Goal: Task Accomplishment & Management: Use online tool/utility

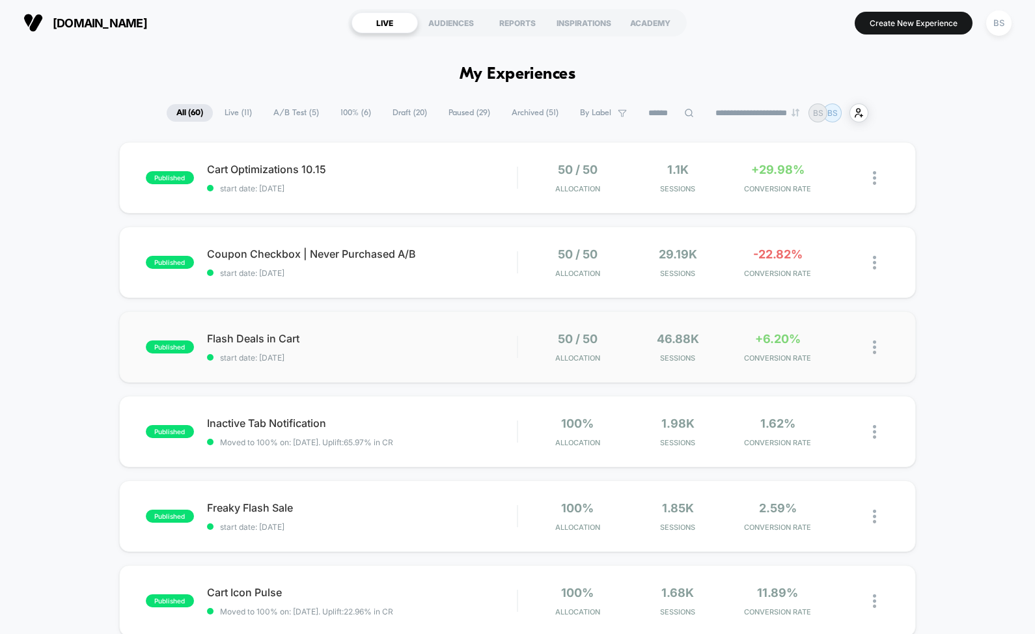
click at [466, 364] on div "published Flash Deals in Cart start date: [DATE] 50 / 50 Allocation 46.88k Sess…" at bounding box center [517, 347] width 797 height 72
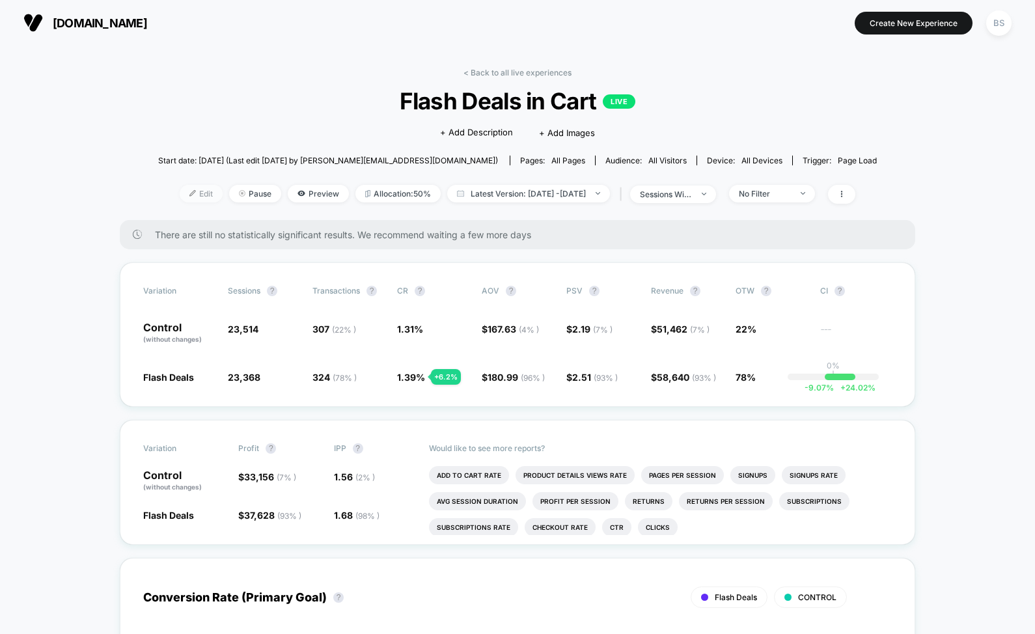
click at [180, 195] on span "Edit" at bounding box center [201, 194] width 43 height 18
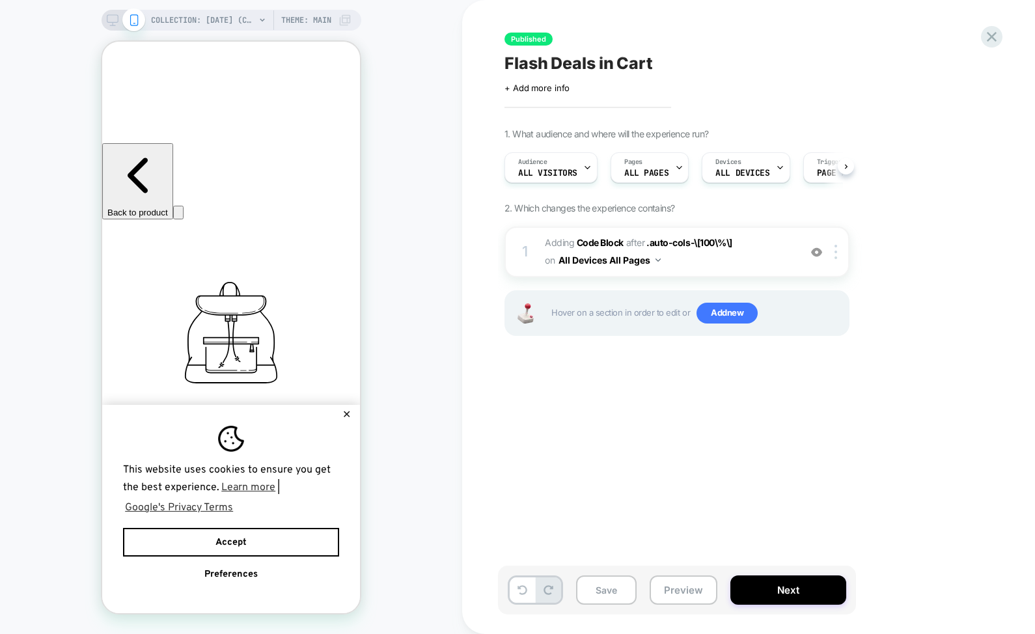
scroll to position [0, 1]
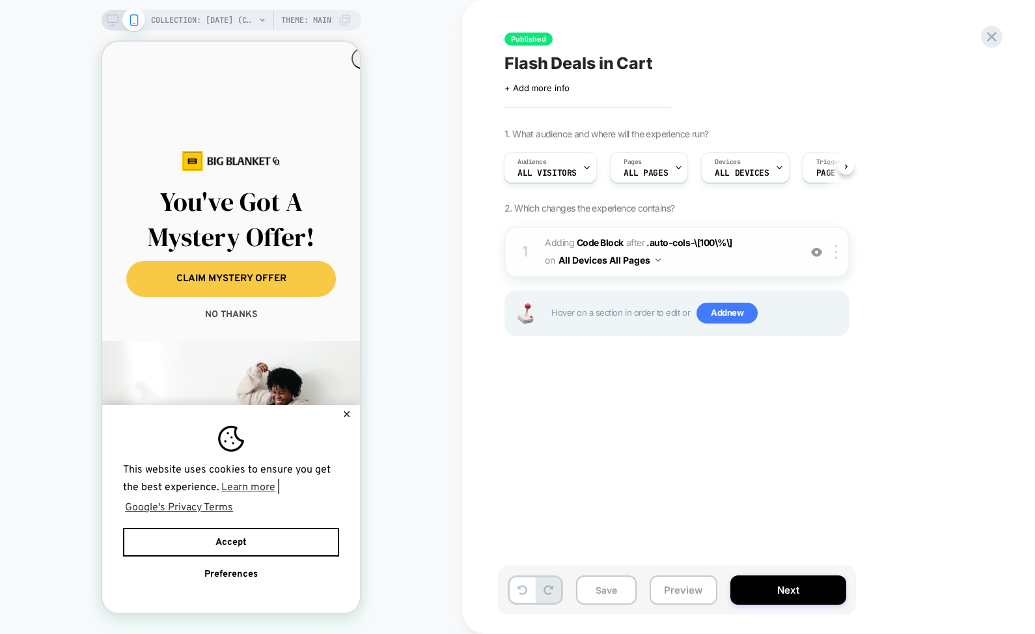
click at [552, 257] on span "on" at bounding box center [550, 260] width 10 height 16
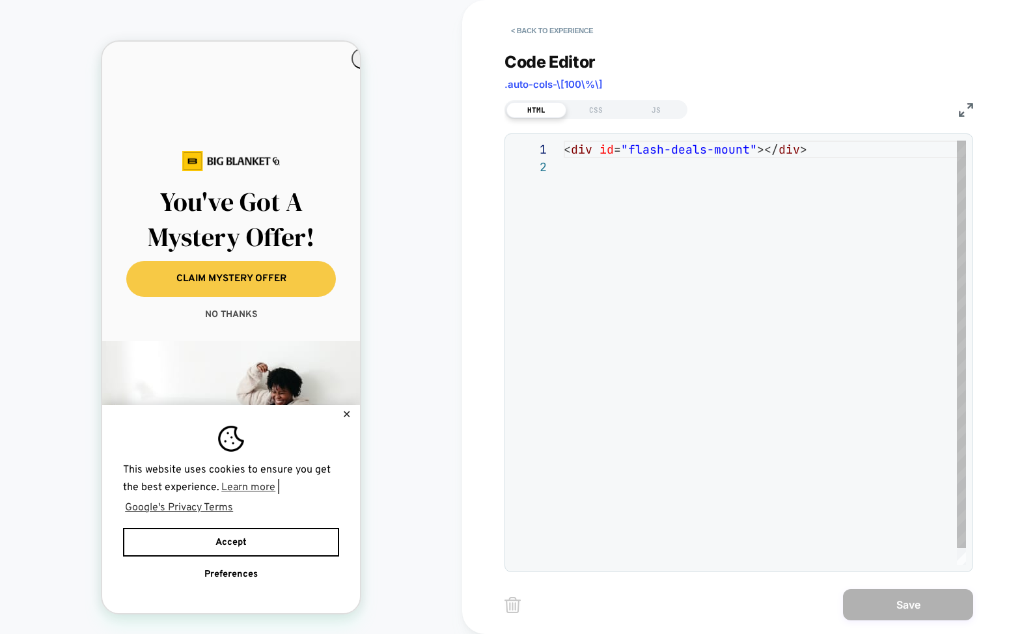
scroll to position [18, 0]
click at [646, 107] on div "JS" at bounding box center [656, 110] width 60 height 16
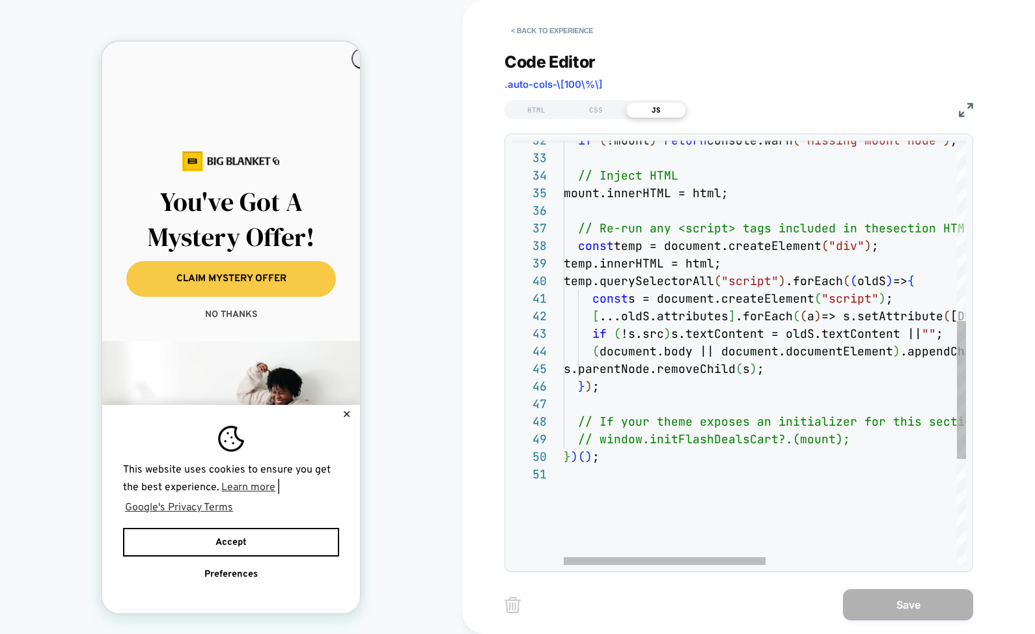
scroll to position [53, 0]
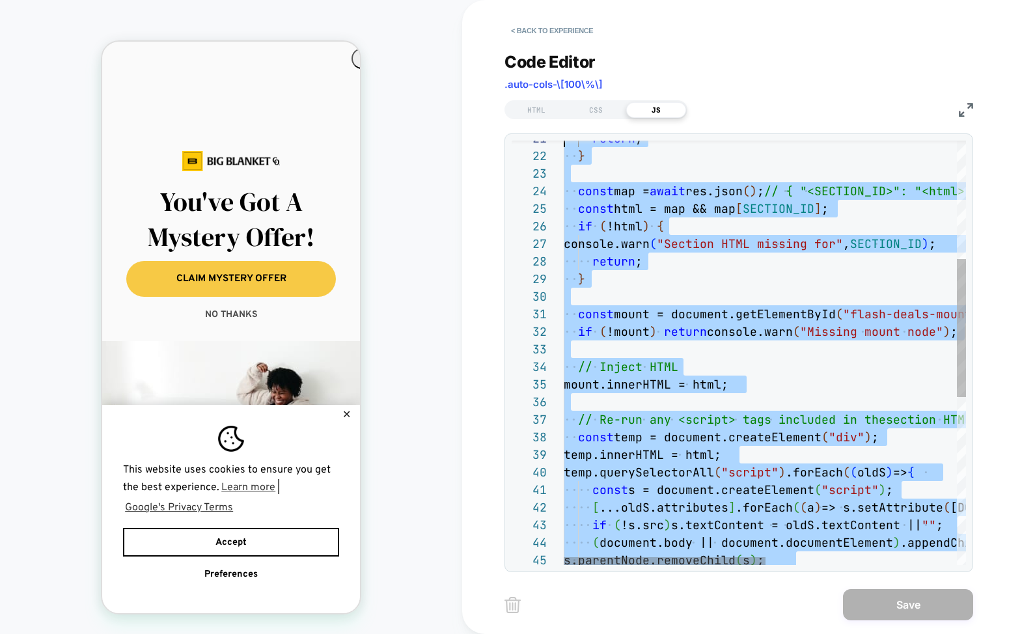
type textarea "**********"
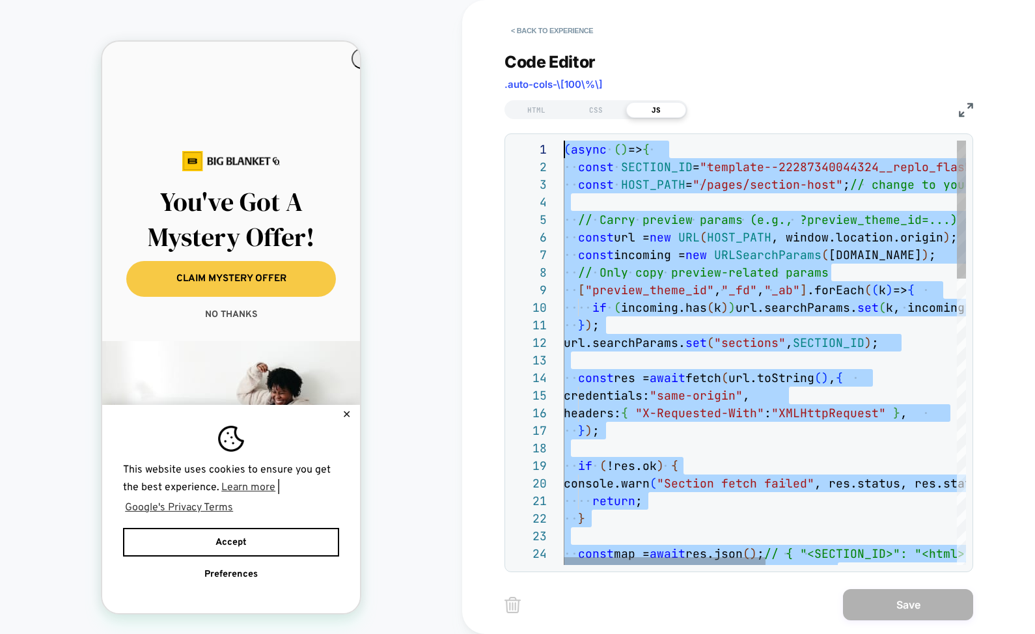
drag, startPoint x: 632, startPoint y: 458, endPoint x: 551, endPoint y: 52, distance: 413.7
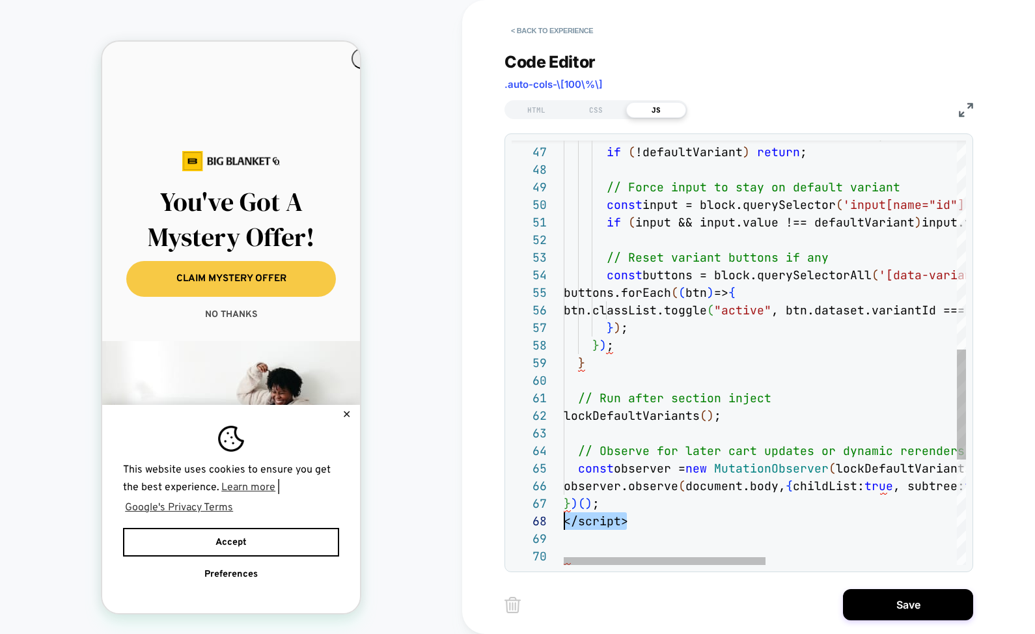
scroll to position [123, 0]
drag, startPoint x: 640, startPoint y: 524, endPoint x: 556, endPoint y: 522, distance: 83.4
click at [556, 522] on div "46 47 48 49 50 51 52 53 54 55 56 57 58 59 60 61 62 63 64 65 66 67 68 69 70 cons…" at bounding box center [739, 353] width 455 height 425
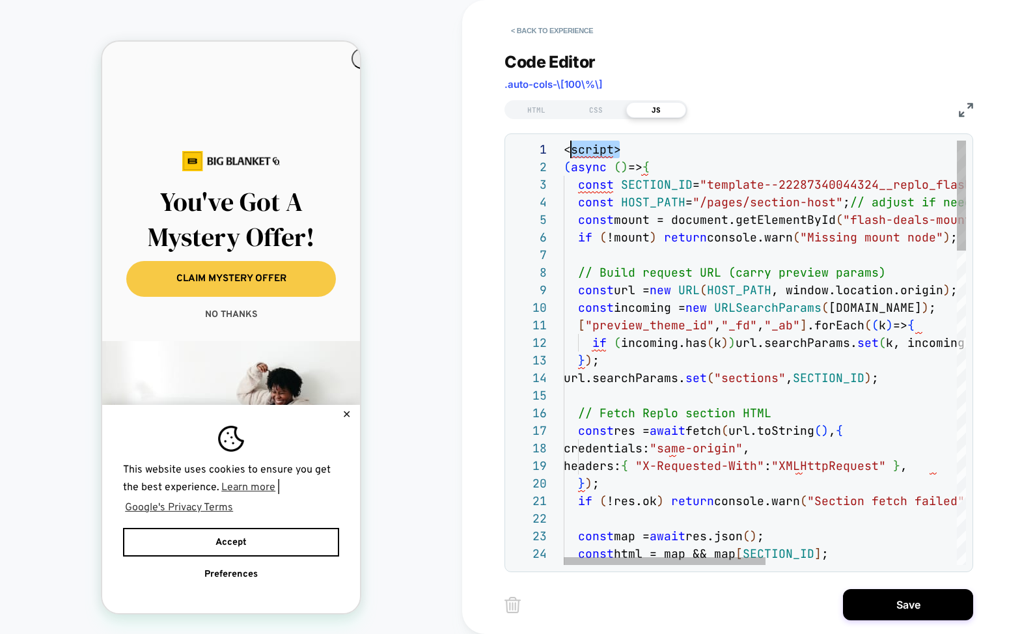
scroll to position [0, 0]
drag, startPoint x: 613, startPoint y: 149, endPoint x: 557, endPoint y: 145, distance: 56.1
click at [556, 145] on div "25 21 22 23 24 18 19 20 15 16 17 12 13 14 9 10 11 5 6 7 8 1 2 3 4 if ( !html ) …" at bounding box center [739, 353] width 455 height 425
click at [567, 165] on span "(" at bounding box center [567, 167] width 7 height 15
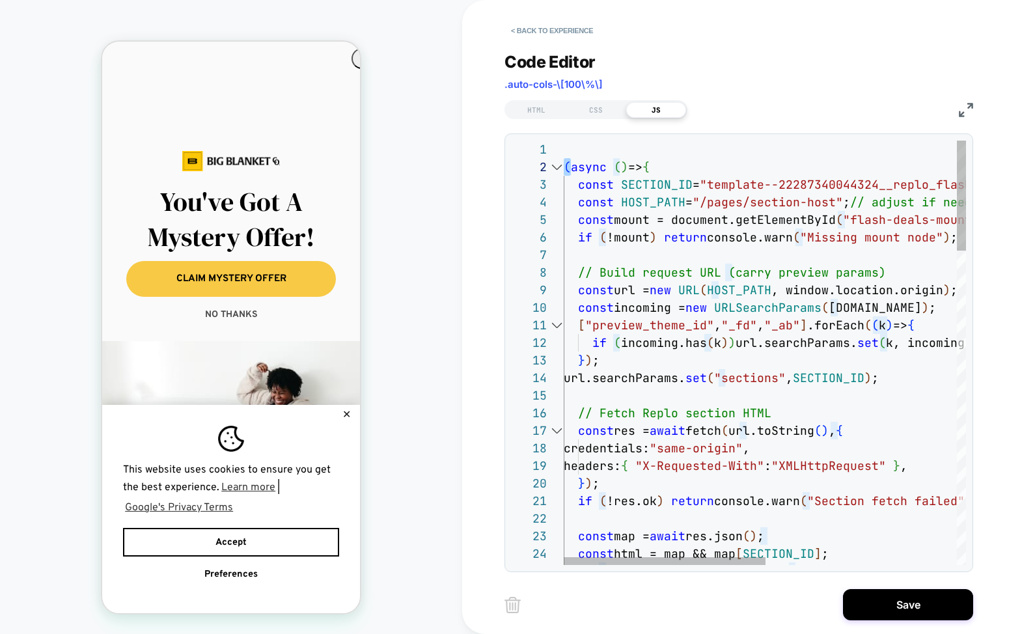
click at [581, 151] on div at bounding box center [955, 150] width 783 height 18
click at [567, 165] on span "(" at bounding box center [567, 167] width 7 height 15
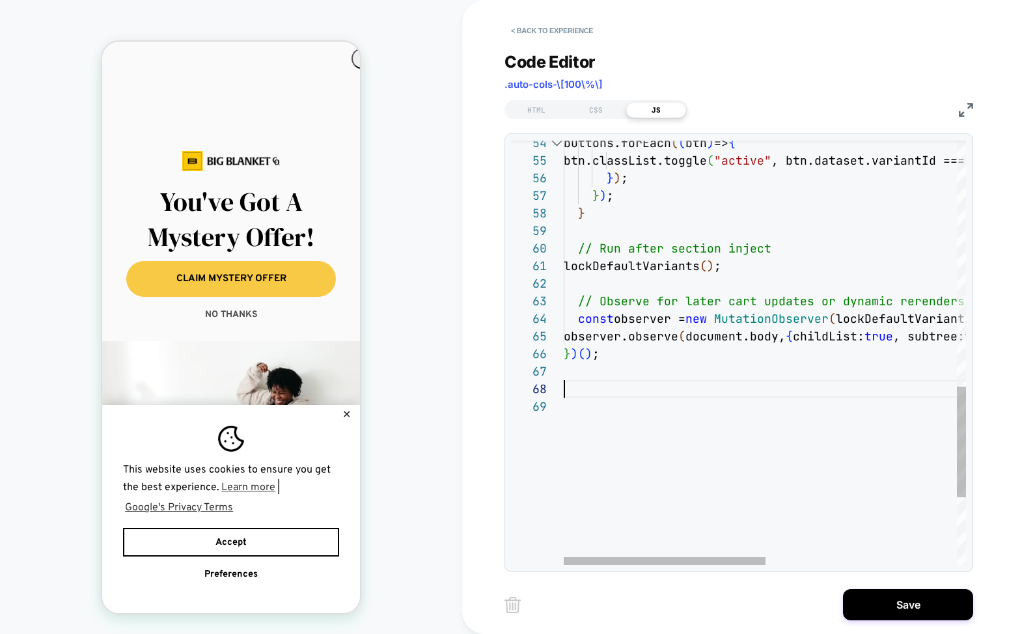
click at [638, 393] on div at bounding box center [955, 389] width 783 height 18
type textarea "**********"
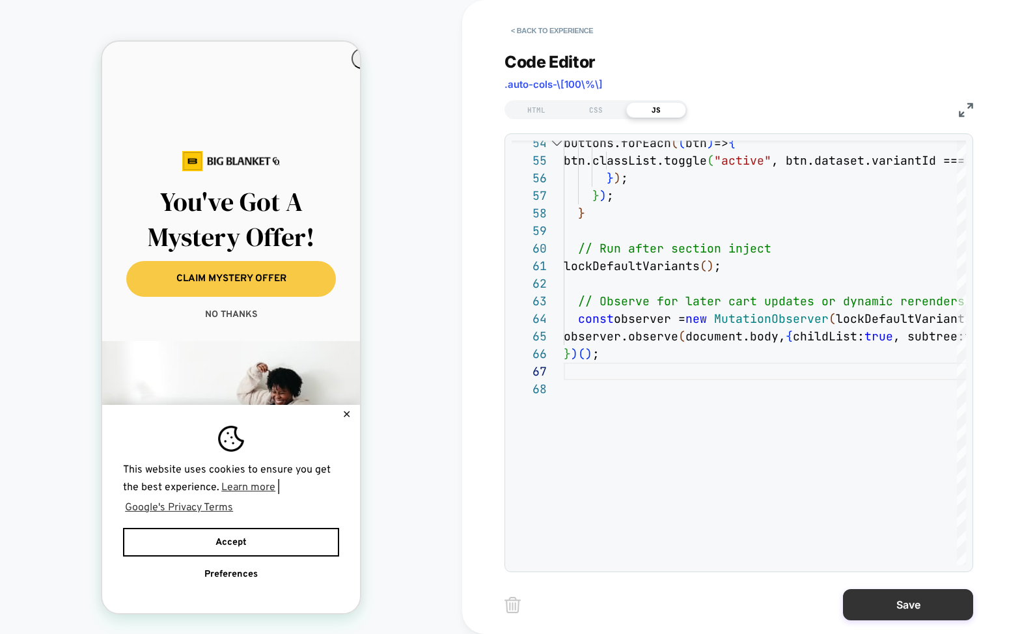
click at [885, 610] on button "Save" at bounding box center [908, 604] width 130 height 31
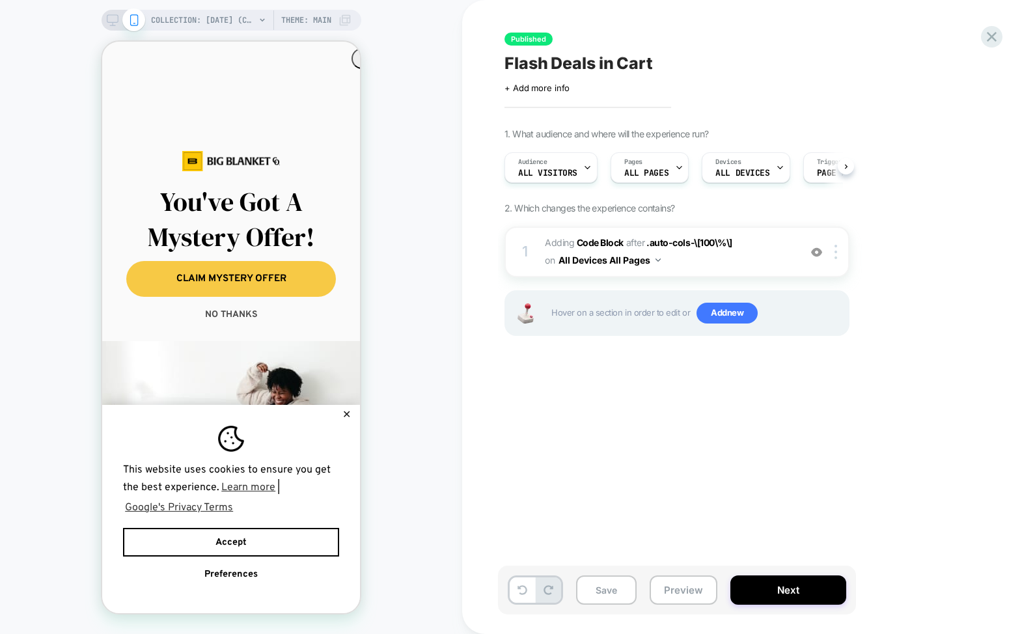
scroll to position [0, 1]
click at [669, 582] on button "Preview" at bounding box center [684, 590] width 68 height 29
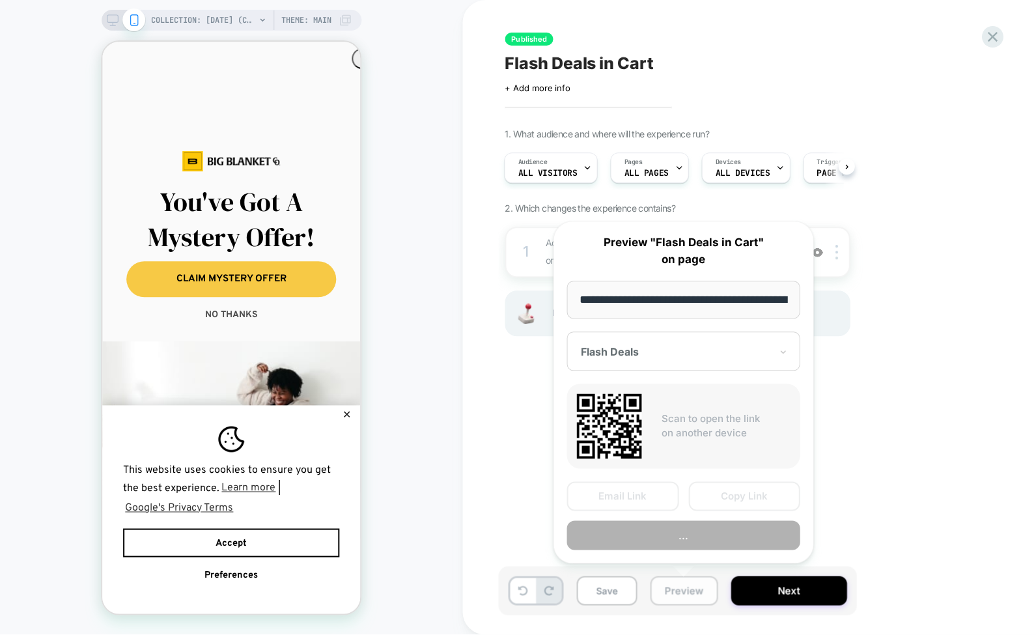
scroll to position [0, 133]
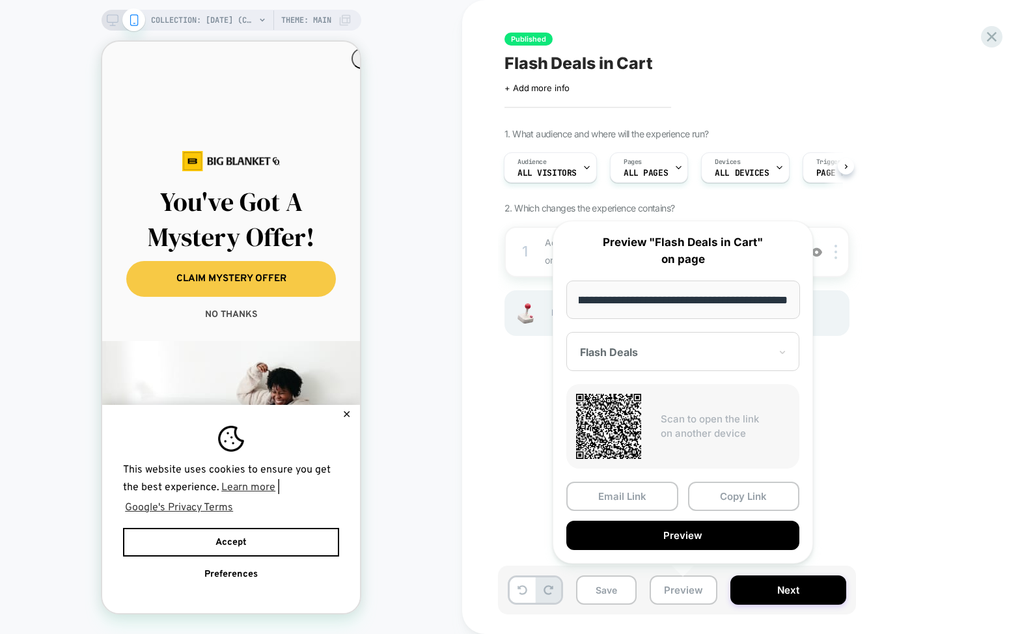
click at [694, 479] on div "**********" at bounding box center [683, 392] width 260 height 343
click at [700, 494] on button "Copy Link" at bounding box center [744, 496] width 112 height 29
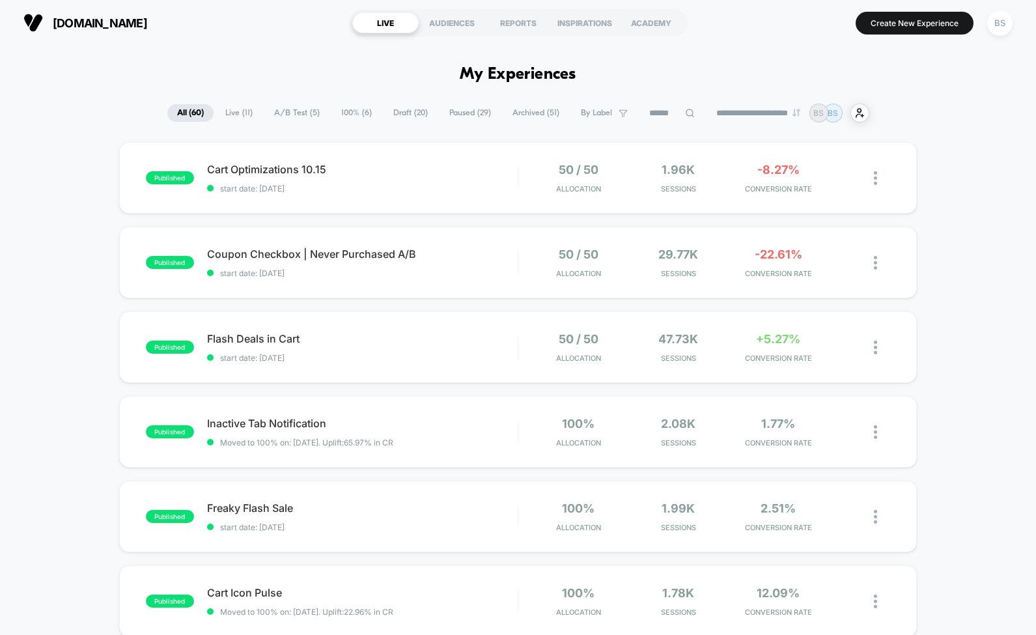
click at [296, 117] on span "A/B Test ( 5 )" at bounding box center [296, 113] width 65 height 18
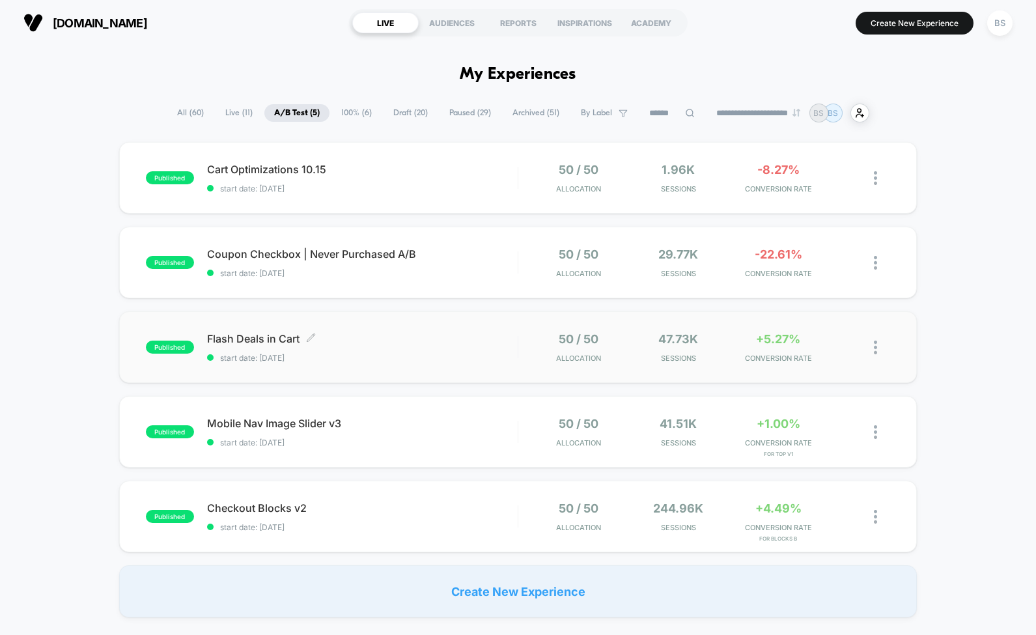
click at [440, 349] on div "Flash Deals in Cart Click to edit experience details Click to edit experience d…" at bounding box center [362, 347] width 311 height 31
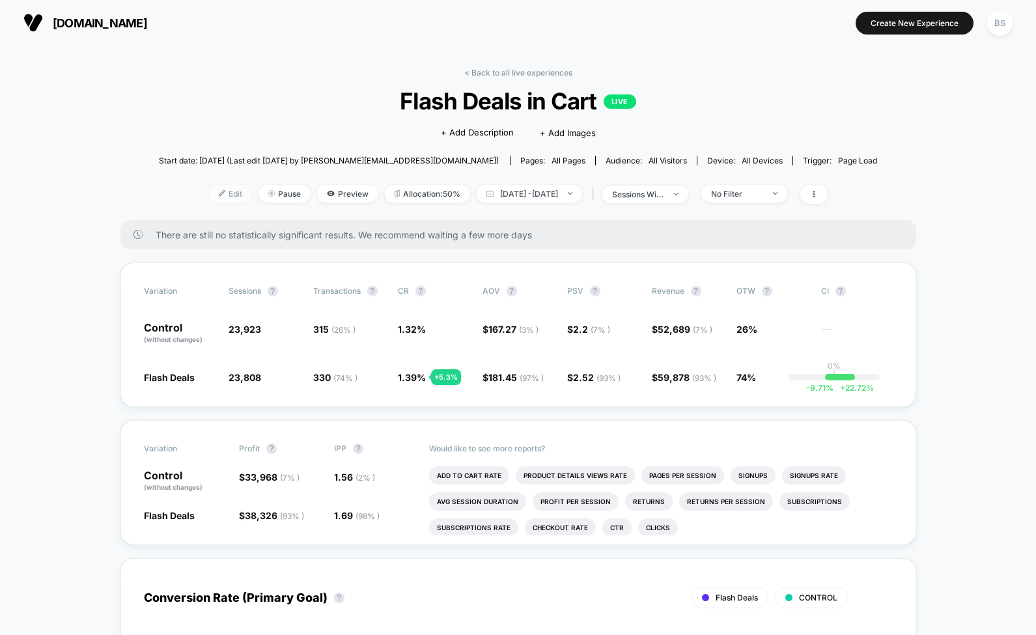
click at [210, 198] on span "Edit" at bounding box center [230, 194] width 43 height 18
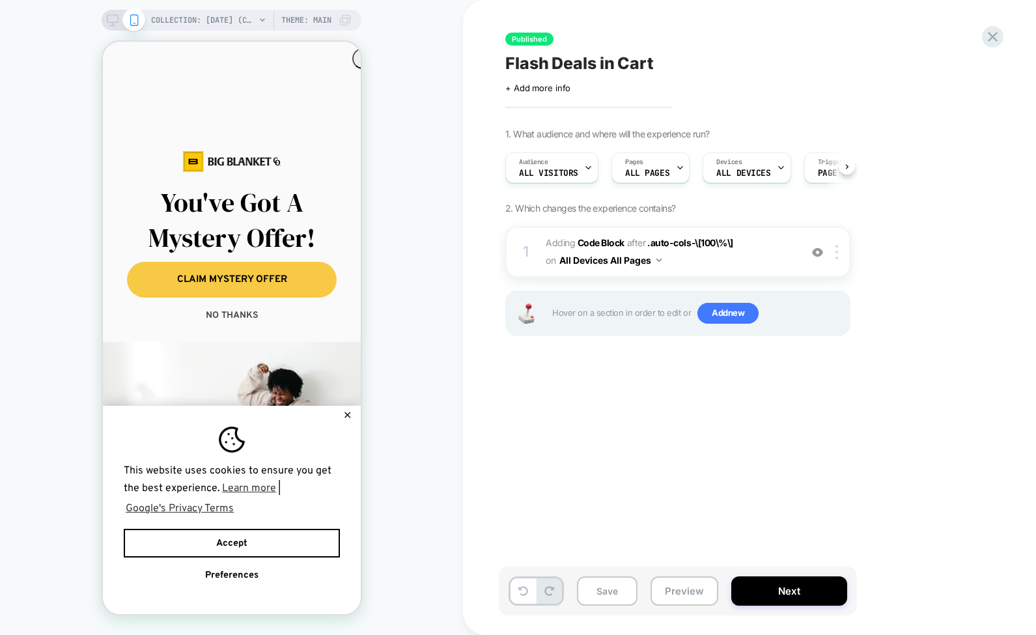
scroll to position [0, 1]
click at [591, 266] on button "All Devices All Pages" at bounding box center [610, 260] width 102 height 19
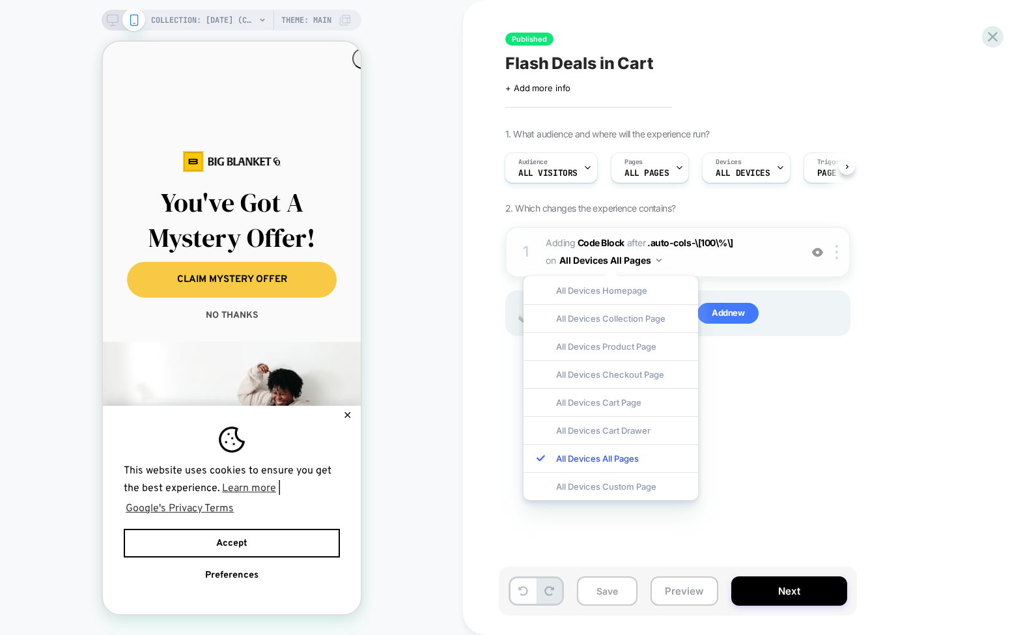
click at [732, 264] on span "Adding Code Block AFTER .auto-cols-\[100\%\] .auto-cols-\[100\%\] on All Device…" at bounding box center [670, 251] width 248 height 35
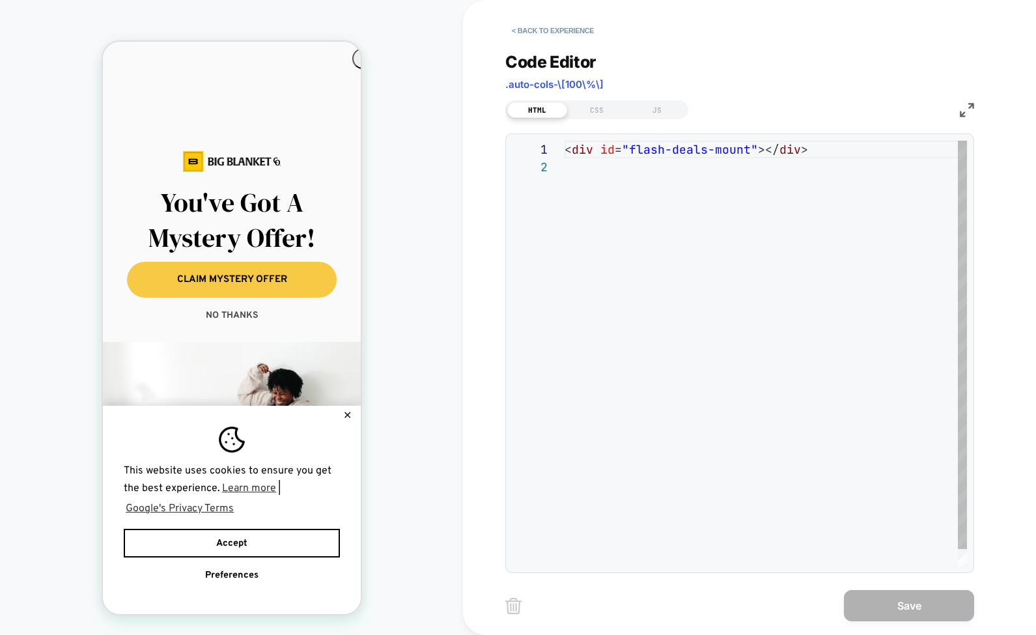
scroll to position [18, 0]
click at [654, 109] on div "JS" at bounding box center [657, 110] width 60 height 16
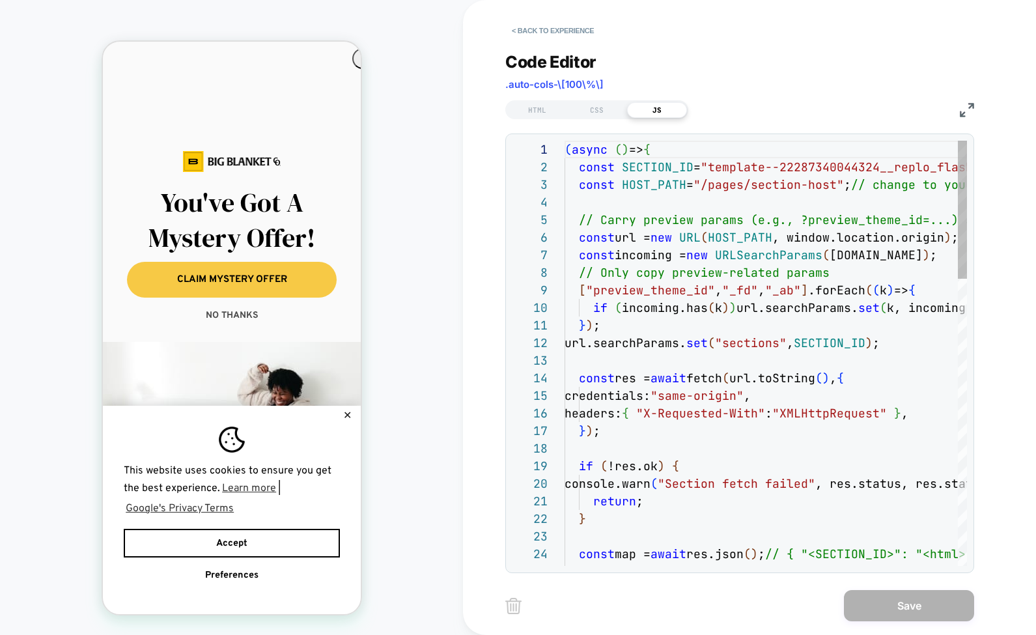
scroll to position [158, 0]
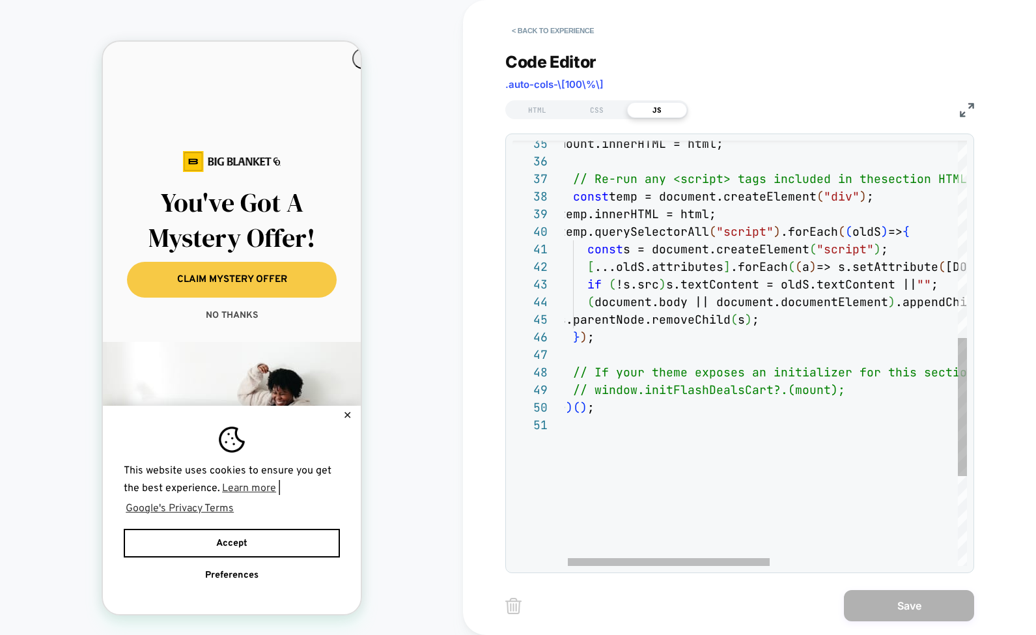
type textarea "**********"
click at [639, 400] on div "} ) ( ) ;" at bounding box center [950, 408] width 783 height 18
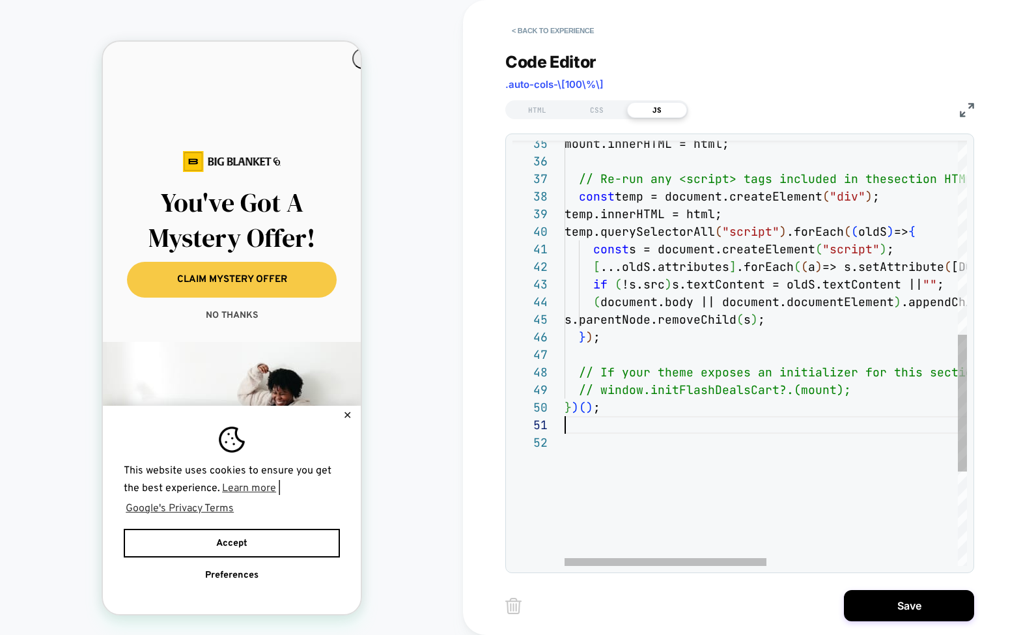
scroll to position [18, 0]
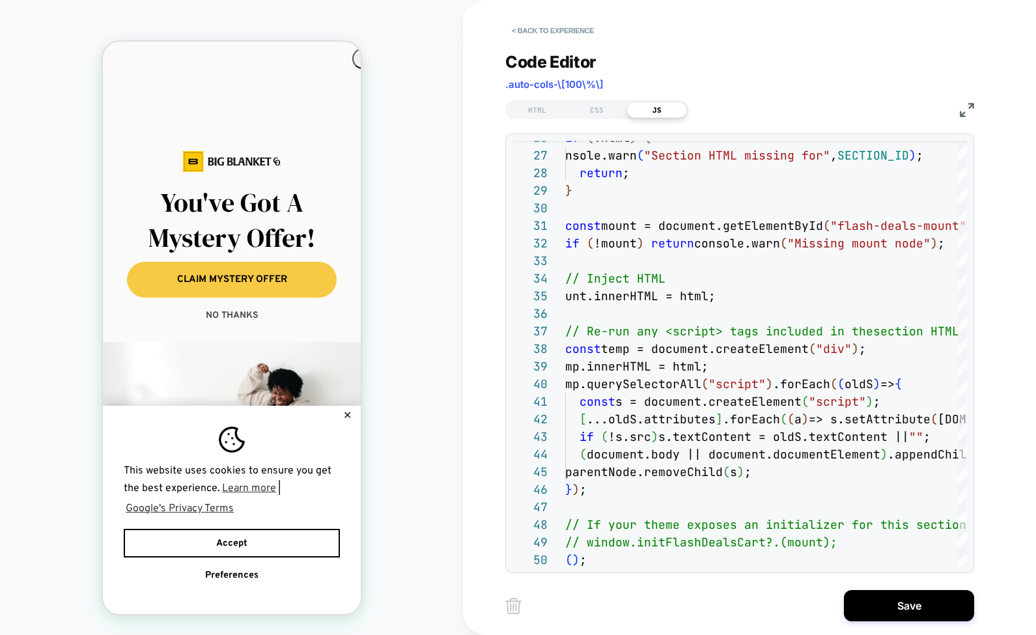
click at [961, 108] on img at bounding box center [967, 110] width 14 height 14
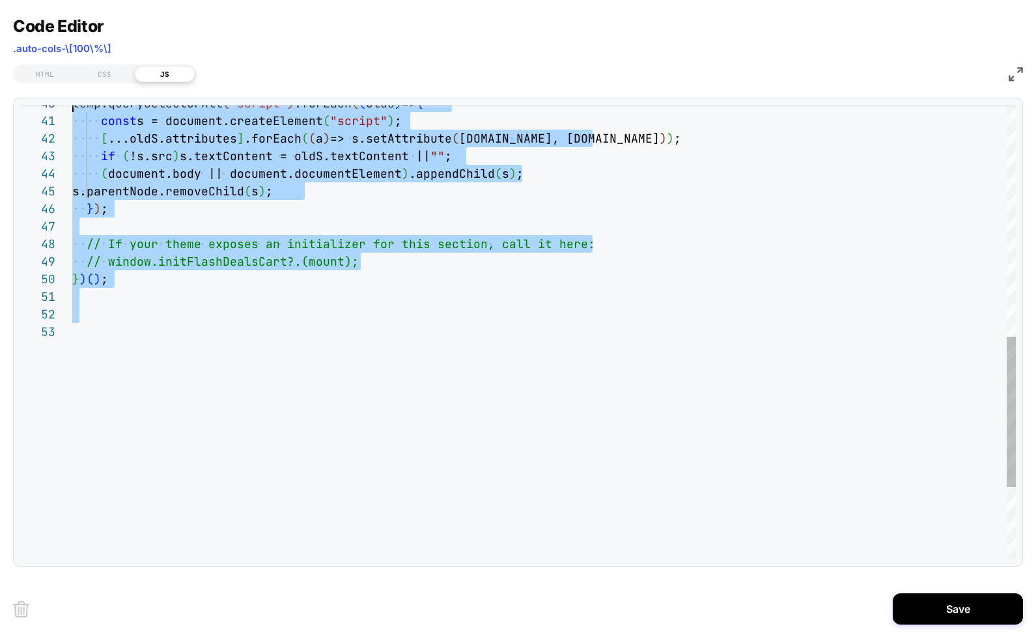
scroll to position [123, 0]
type textarea "**********"
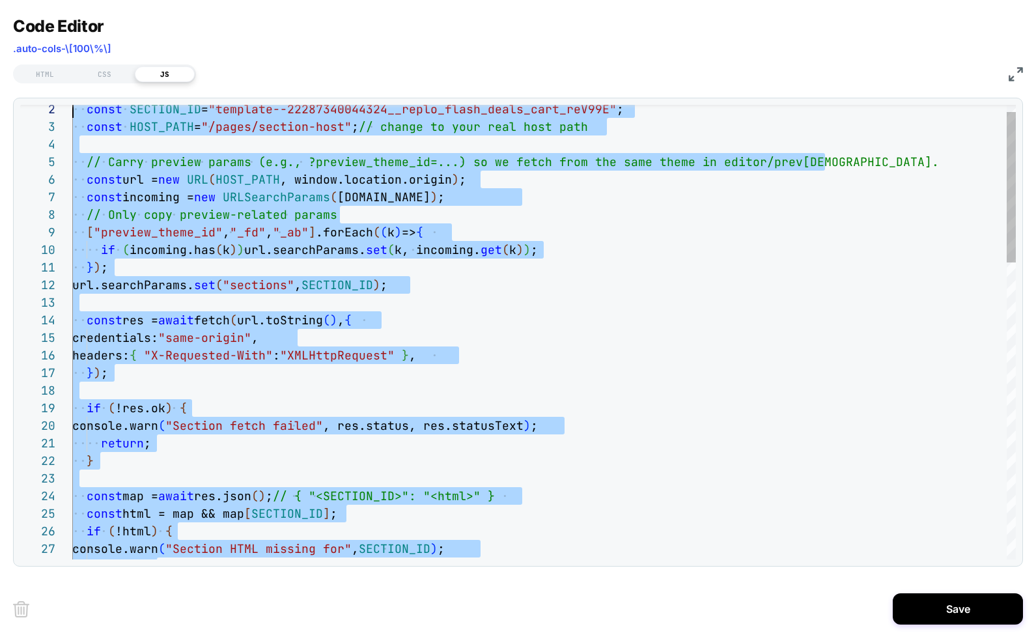
scroll to position [0, 0]
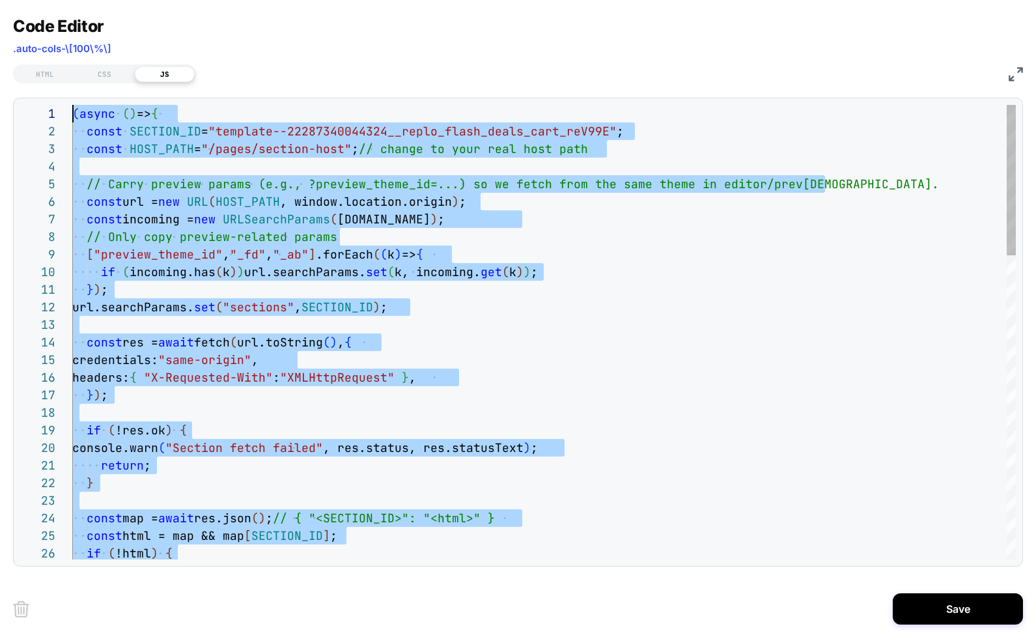
drag, startPoint x: 207, startPoint y: 274, endPoint x: 102, endPoint y: -57, distance: 347.0
click at [102, 0] on html "COLLECTION: Halloween (Category) COLLECTION: Halloween (Category) Theme: MAIN C…" at bounding box center [518, 317] width 1036 height 635
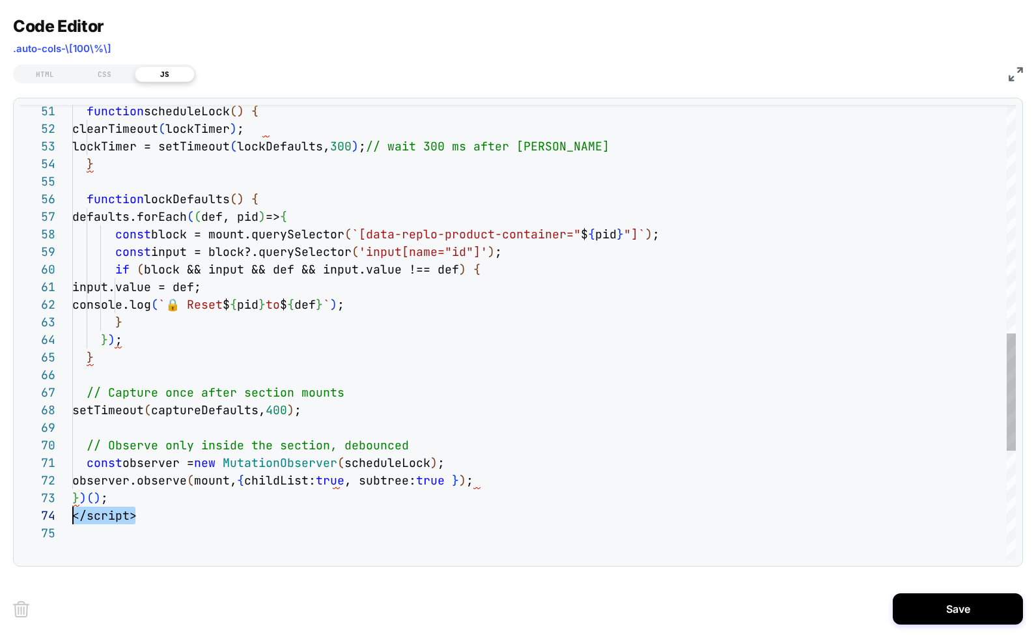
scroll to position [53, 0]
drag, startPoint x: 137, startPoint y: 521, endPoint x: 40, endPoint y: 513, distance: 98.1
click at [40, 513] on div "51 52 53 54 55 56 57 58 59 60 61 62 63 64 65 66 67 68 69 70 71 72 73 74 75 func…" at bounding box center [518, 332] width 996 height 455
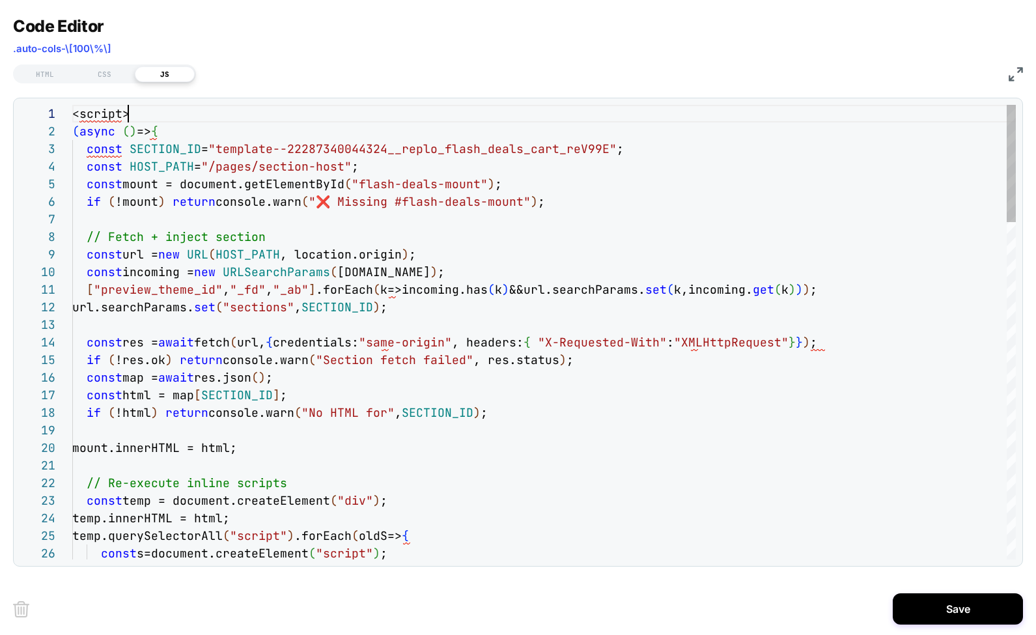
scroll to position [0, 0]
drag, startPoint x: 136, startPoint y: 117, endPoint x: 46, endPoint y: 115, distance: 90.5
click at [46, 115] on div "26 21 22 23 24 25 16 17 18 19 20 12 13 14 15 9 10 11 5 6 7 8 3 4 1 2 const s=do…" at bounding box center [518, 332] width 996 height 455
click at [76, 128] on span "(" at bounding box center [75, 131] width 7 height 15
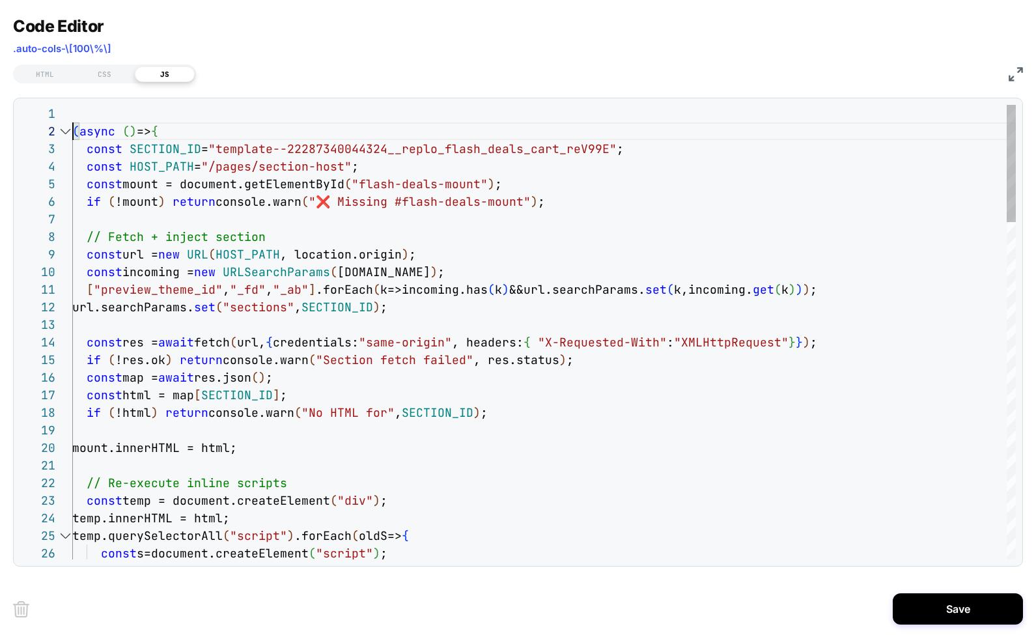
type textarea "**********"
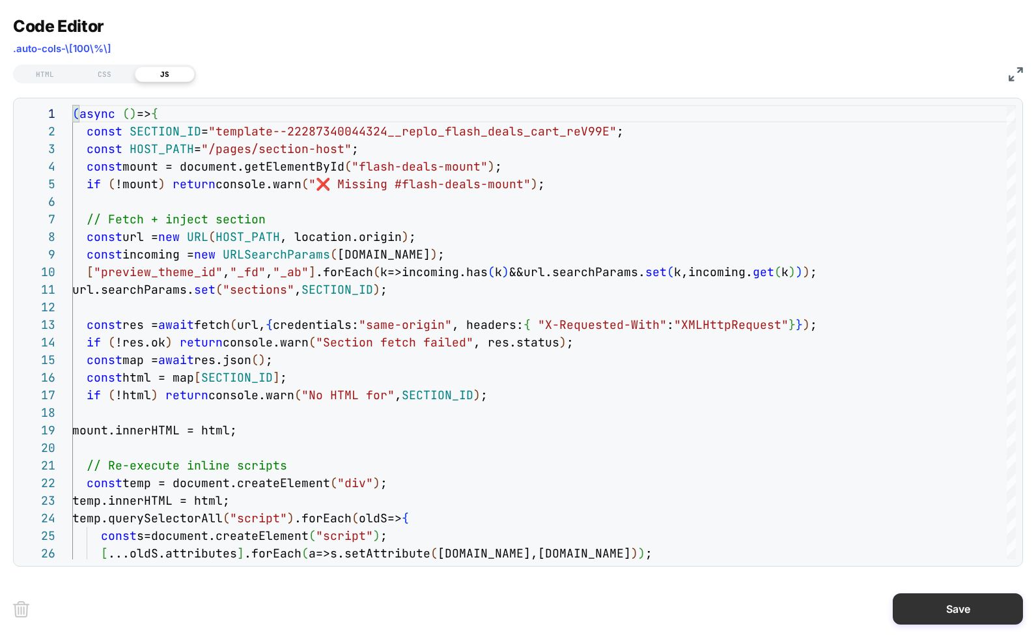
click at [937, 614] on button "Save" at bounding box center [958, 608] width 130 height 31
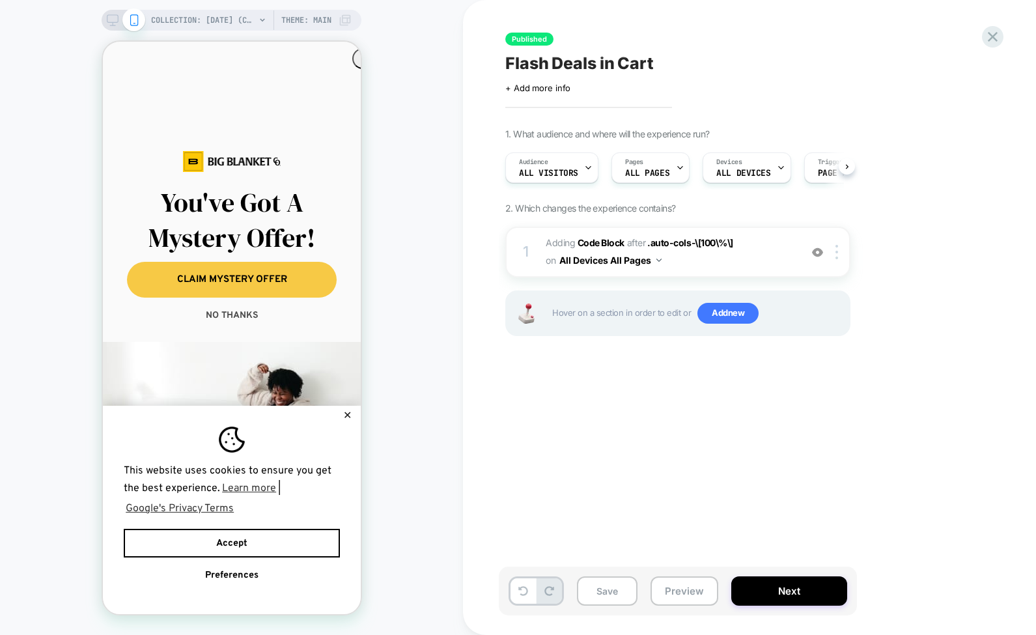
scroll to position [0, 1]
click at [622, 594] on button "Save" at bounding box center [607, 590] width 61 height 29
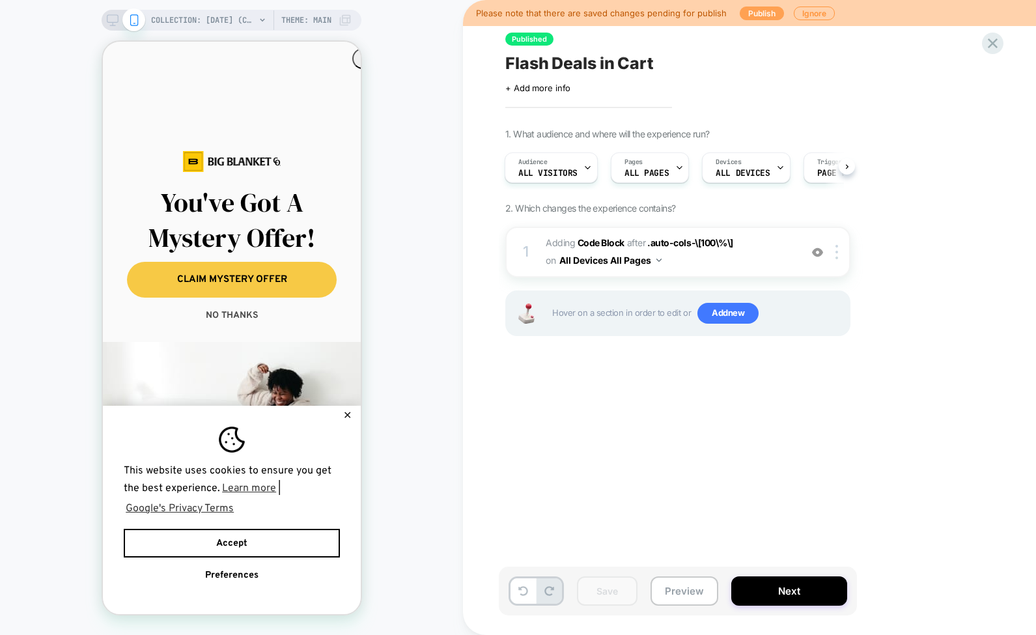
click at [763, 12] on button "Publish" at bounding box center [762, 14] width 44 height 14
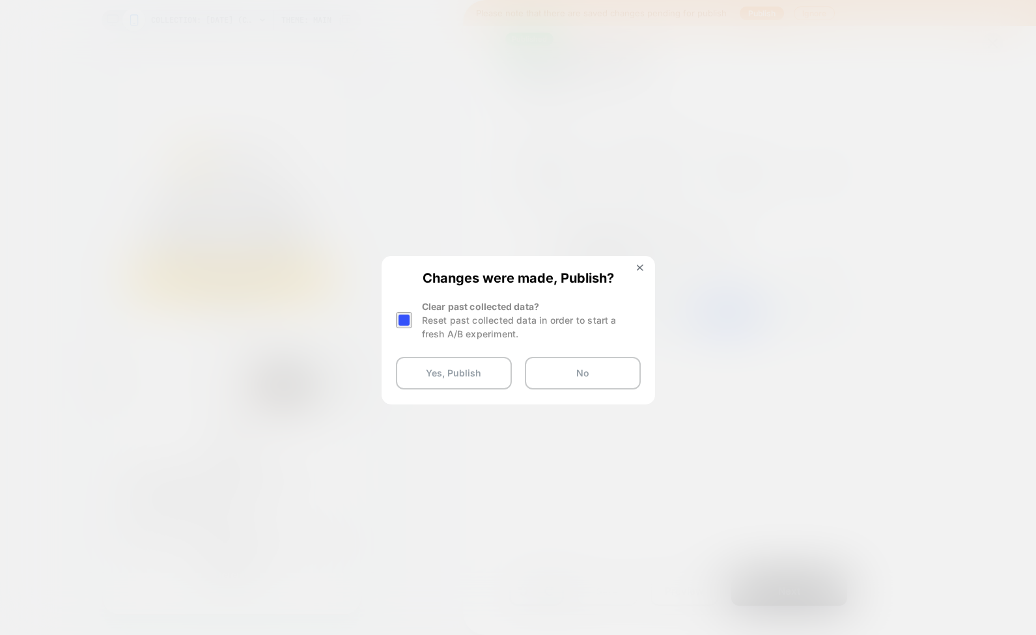
click at [482, 336] on div "Reset past collected data in order to start a fresh A/B experiment." at bounding box center [531, 326] width 219 height 27
click at [450, 322] on div "Reset past collected data in order to start a fresh A/B experiment." at bounding box center [531, 326] width 219 height 27
click at [400, 323] on div at bounding box center [404, 320] width 16 height 16
click at [588, 374] on button "No" at bounding box center [583, 373] width 116 height 33
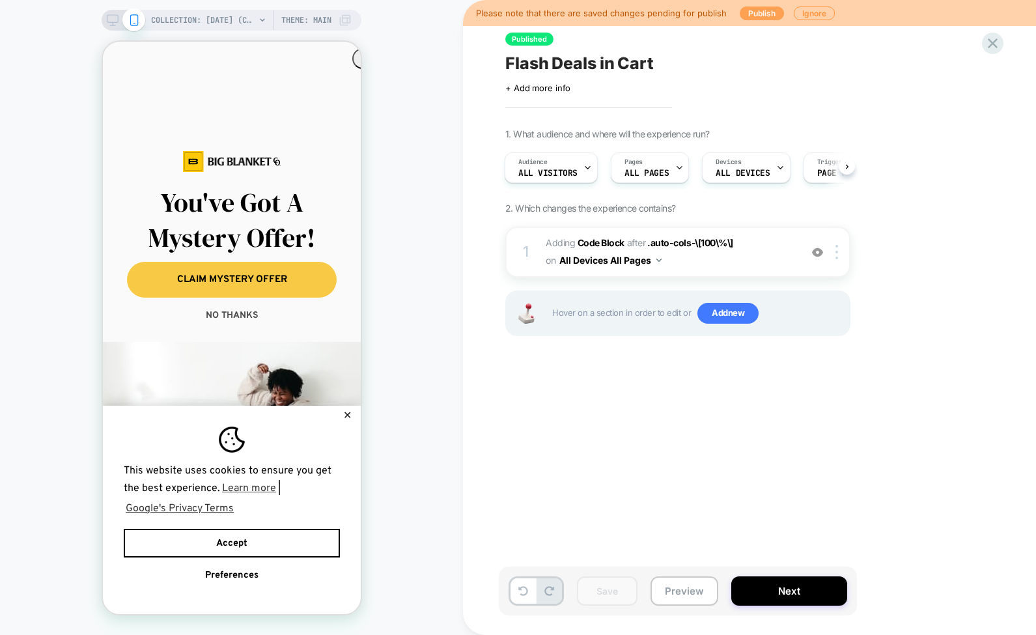
click at [750, 13] on button "Publish" at bounding box center [762, 14] width 44 height 14
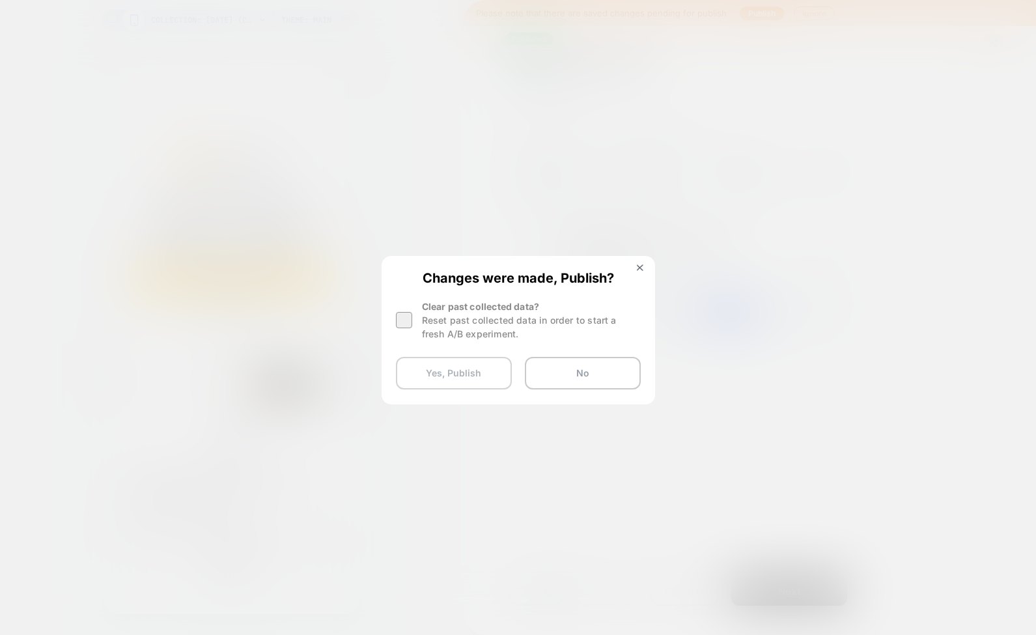
click at [471, 381] on button "Yes, Publish" at bounding box center [454, 373] width 116 height 33
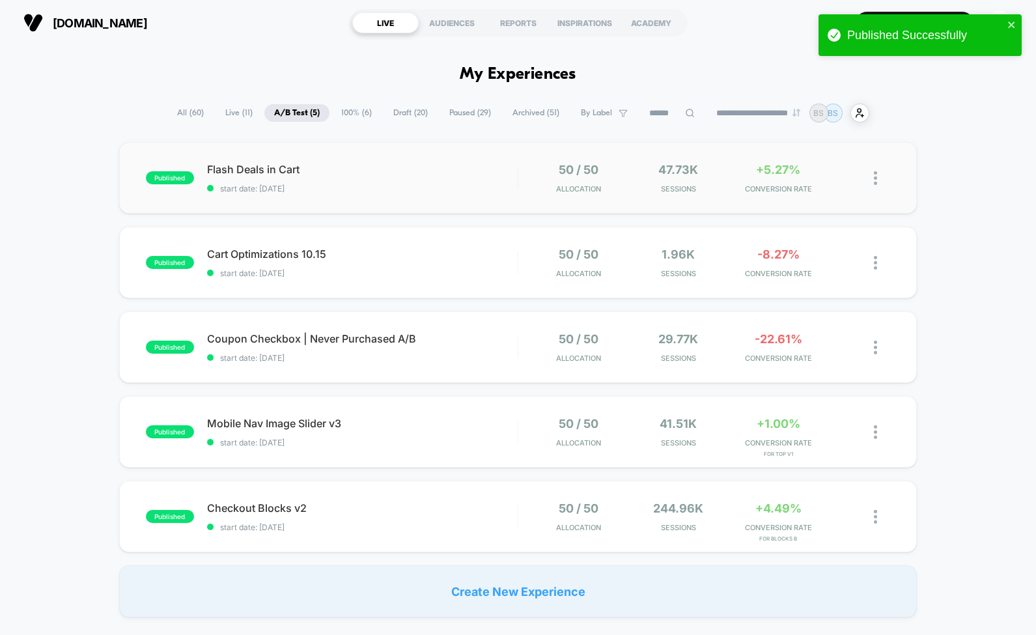
click at [874, 183] on img at bounding box center [875, 178] width 3 height 14
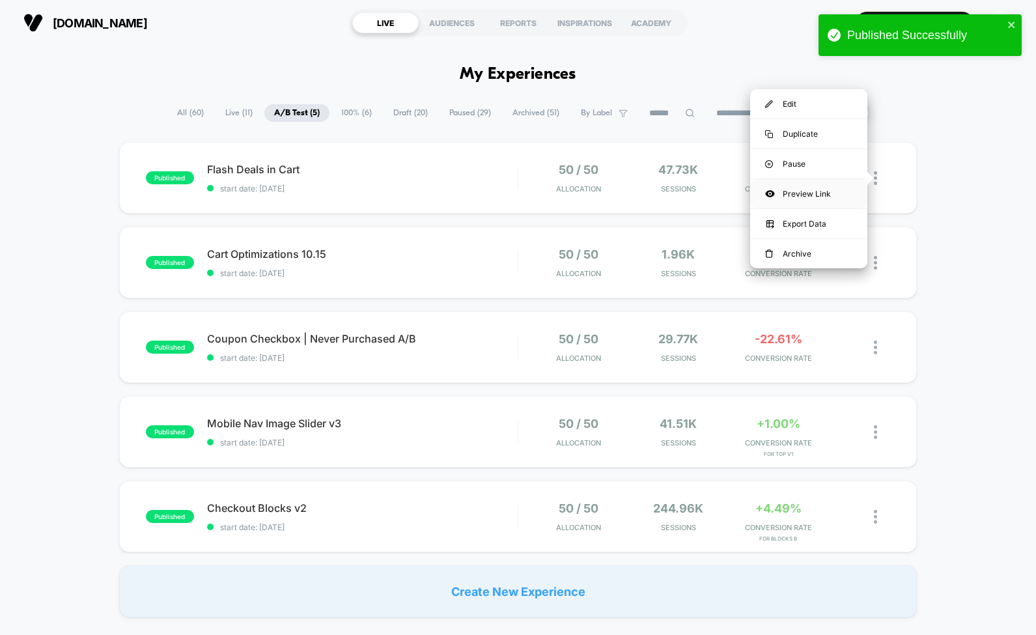
click at [805, 193] on div "Preview Link" at bounding box center [808, 193] width 117 height 29
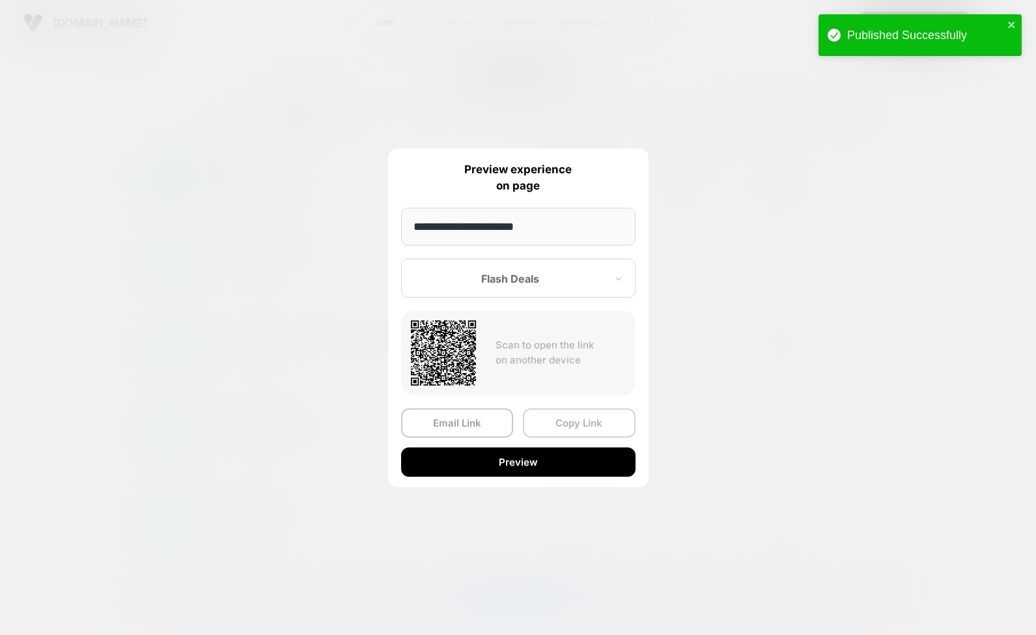
click at [561, 414] on button "Copy Link" at bounding box center [579, 422] width 113 height 29
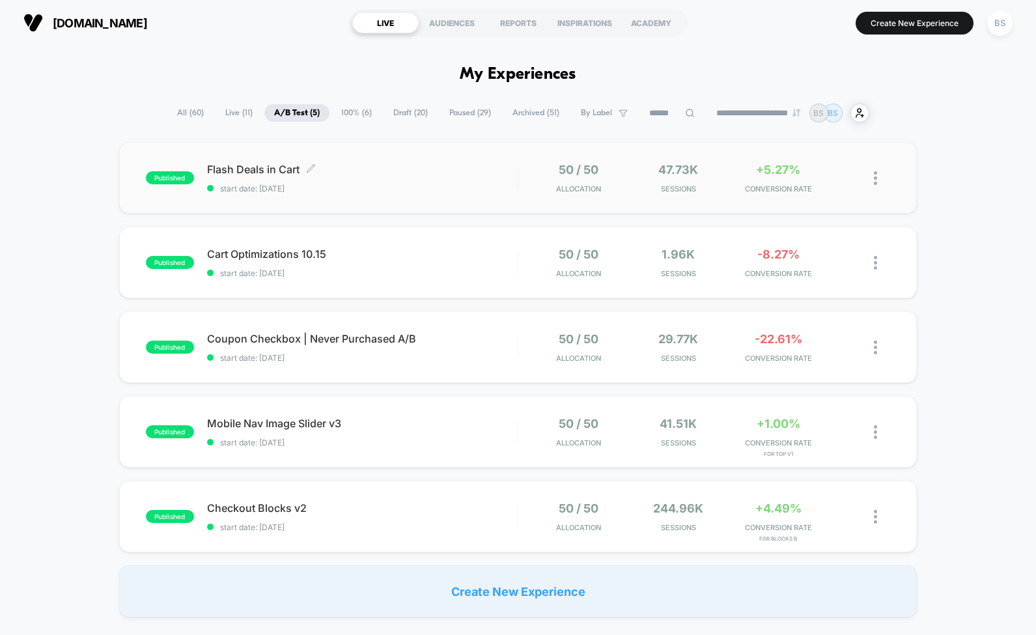
click at [494, 176] on div "Flash Deals in Cart Click to edit experience details Click to edit experience d…" at bounding box center [362, 178] width 311 height 31
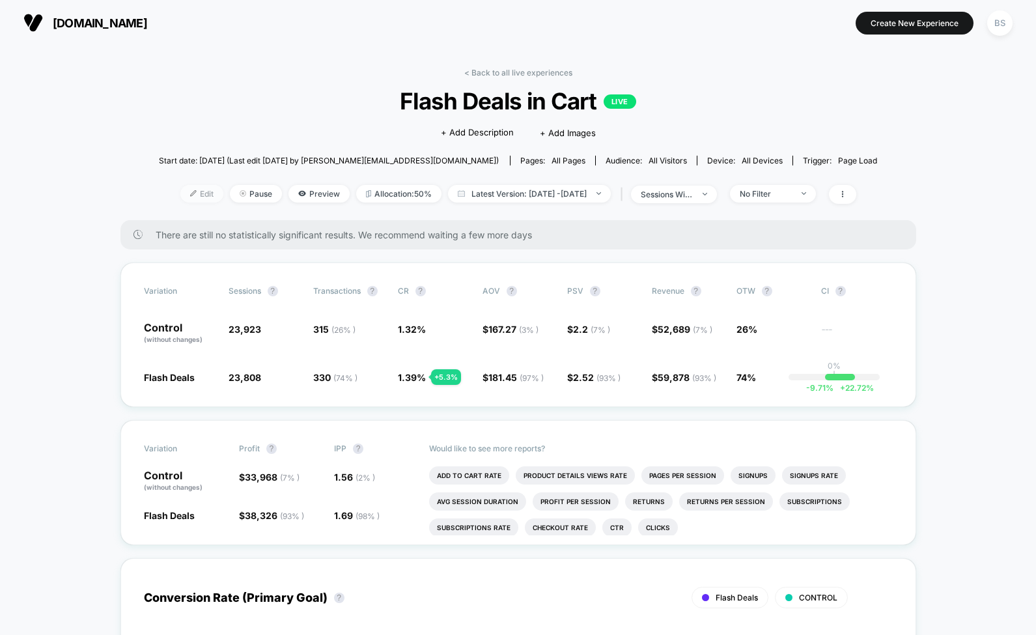
click at [193, 189] on span "Edit" at bounding box center [201, 194] width 43 height 18
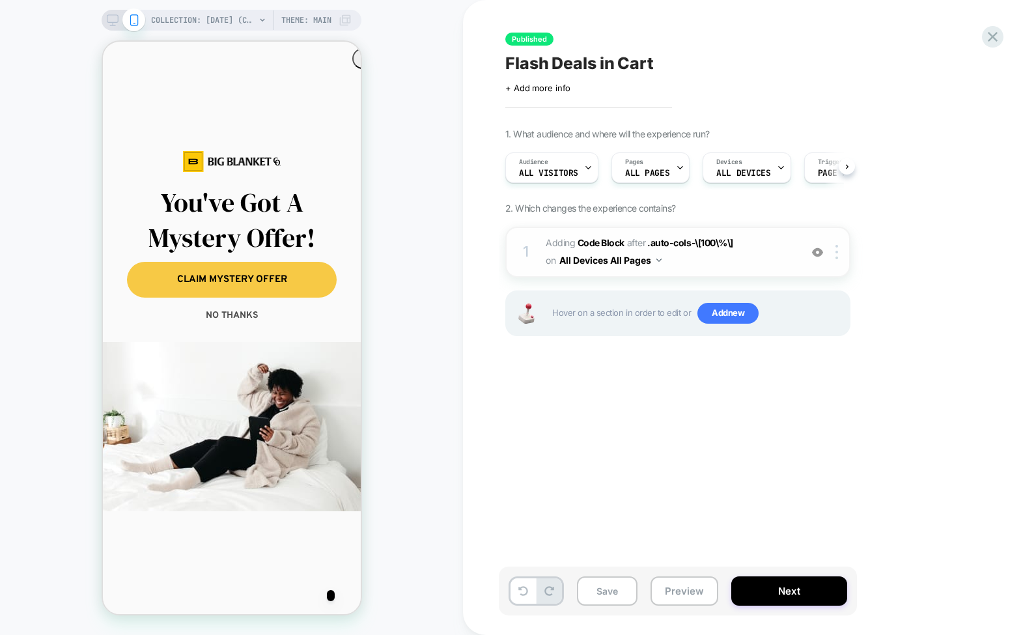
scroll to position [0, 1]
click at [554, 262] on span "on" at bounding box center [551, 260] width 10 height 16
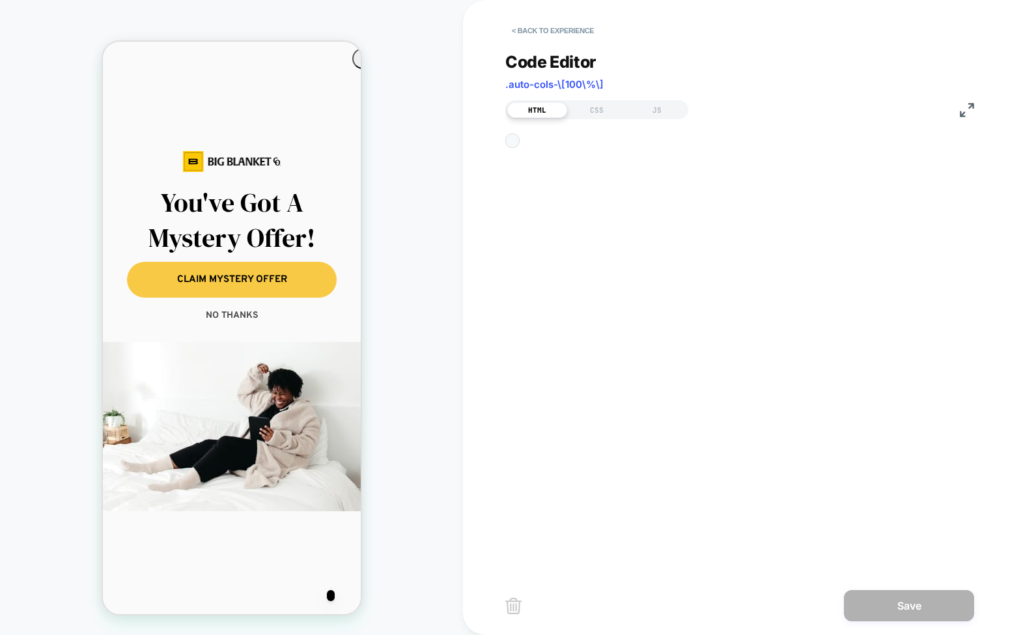
scroll to position [18, 0]
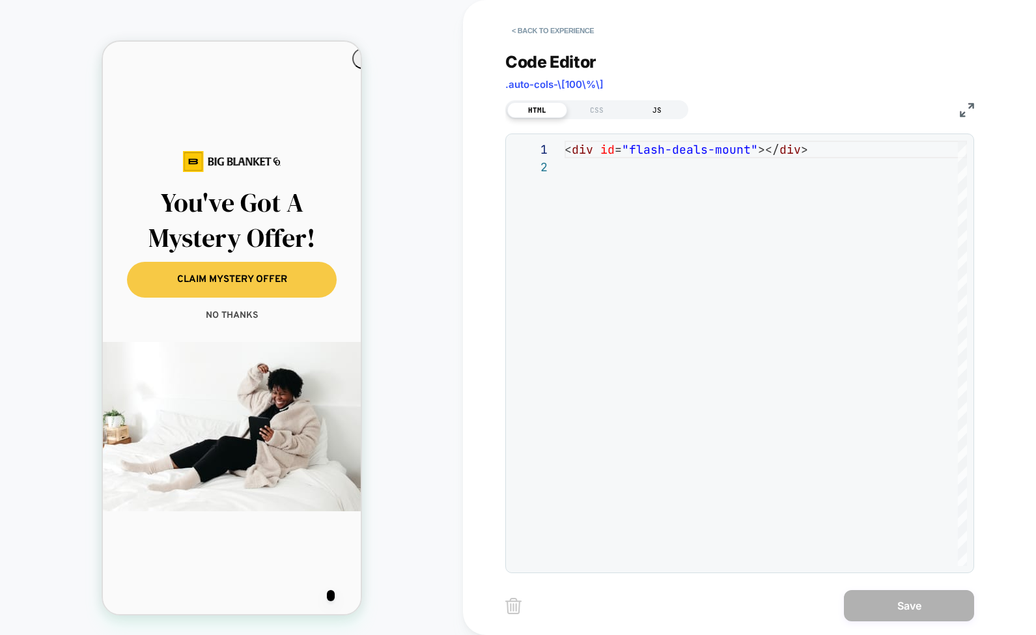
click at [654, 109] on div "JS" at bounding box center [657, 110] width 60 height 16
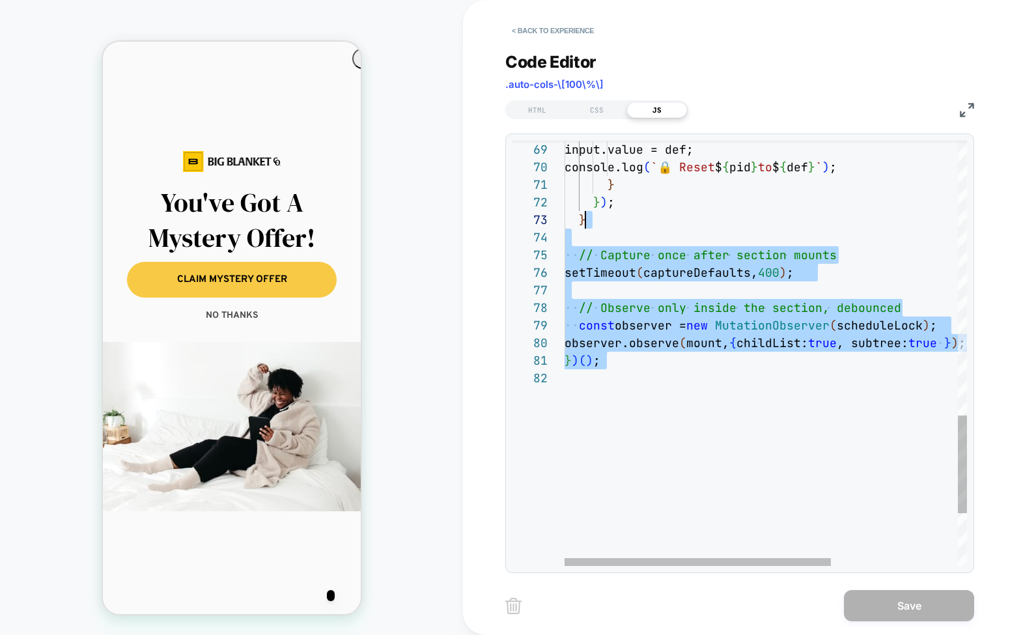
scroll to position [0, 0]
type textarea "**********"
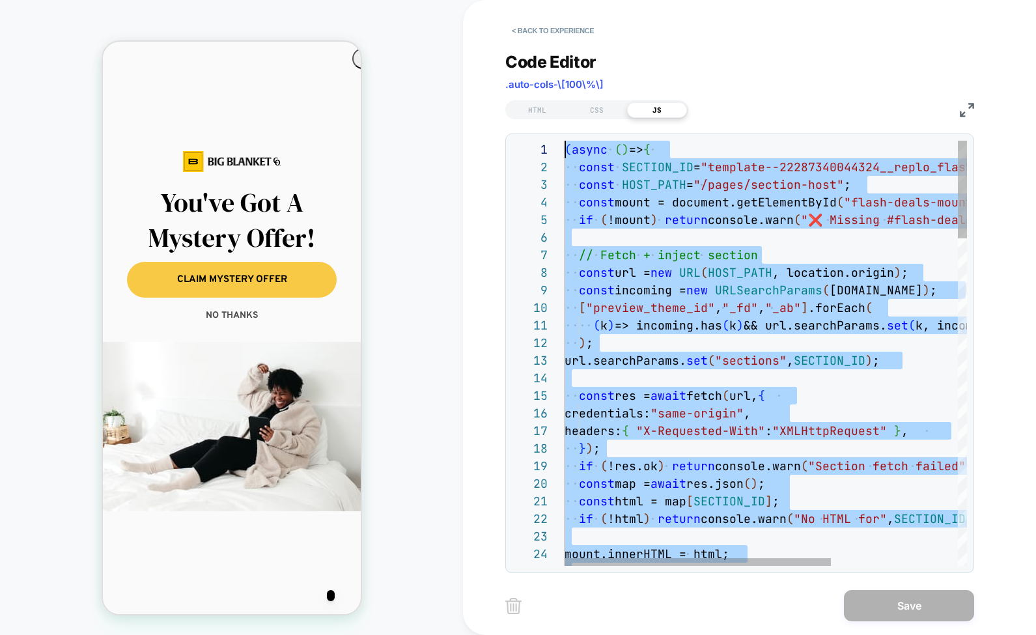
drag, startPoint x: 667, startPoint y: 376, endPoint x: 591, endPoint y: -17, distance: 400.7
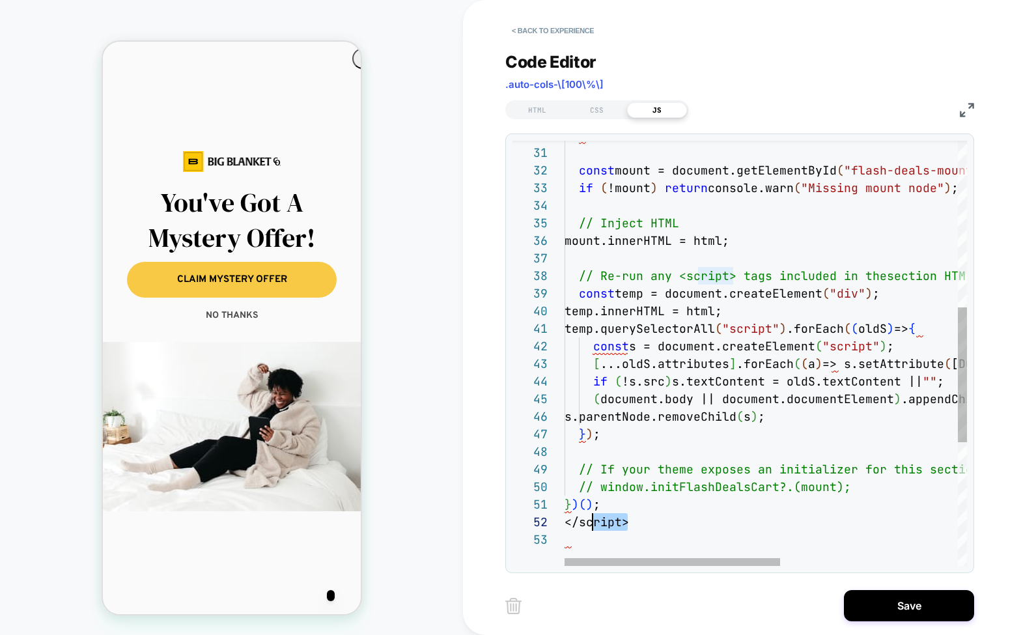
scroll to position [18, 0]
drag, startPoint x: 580, startPoint y: 524, endPoint x: 542, endPoint y: 517, distance: 38.3
click at [542, 517] on div "30 31 32 33 34 35 36 37 38 39 40 41 42 43 44 45 46 47 48 49 50 51 52 53 } const…" at bounding box center [740, 353] width 455 height 425
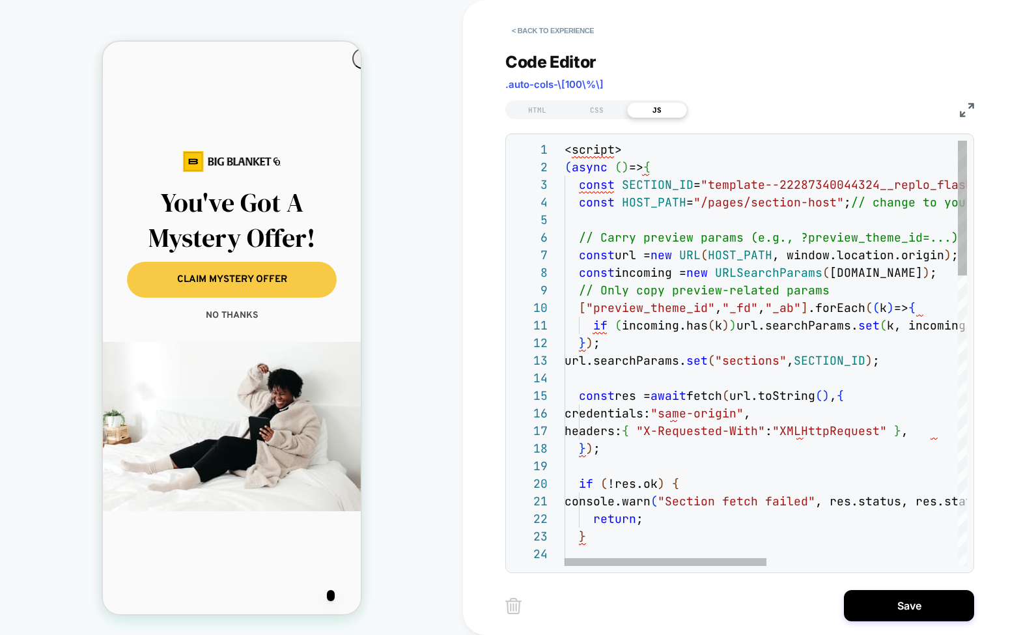
click at [570, 166] on span "(" at bounding box center [568, 167] width 7 height 15
drag, startPoint x: 565, startPoint y: 166, endPoint x: 561, endPoint y: 145, distance: 21.8
click at [561, 145] on div "24 25 21 22 23 16 17 18 19 20 13 14 15 10 11 12 7 8 9 4 5 6 1 2 3 const map = a…" at bounding box center [740, 353] width 455 height 425
type textarea "**********"
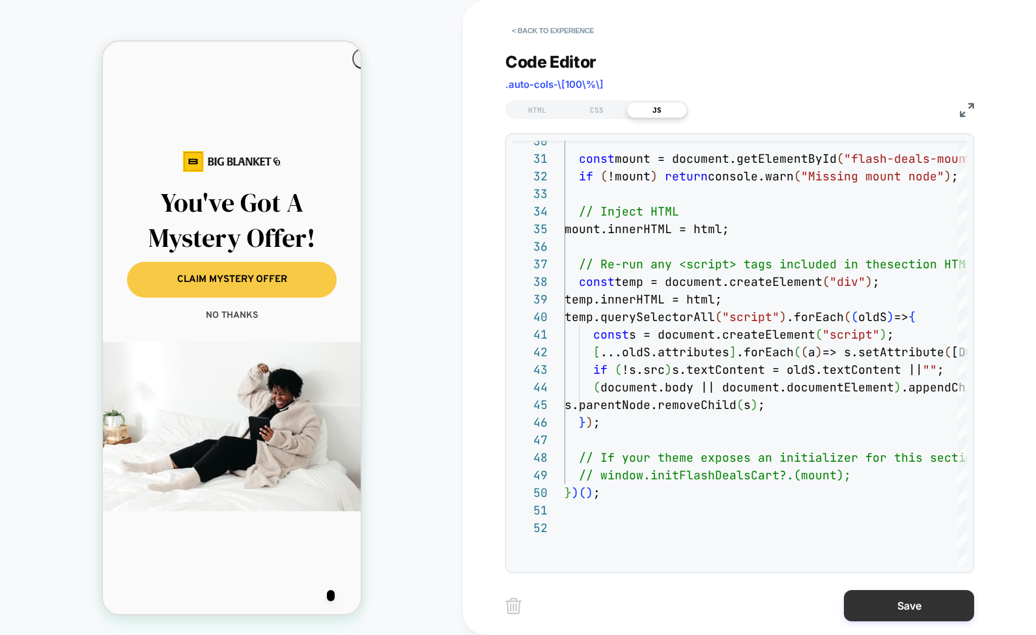
click at [882, 604] on button "Save" at bounding box center [909, 605] width 130 height 31
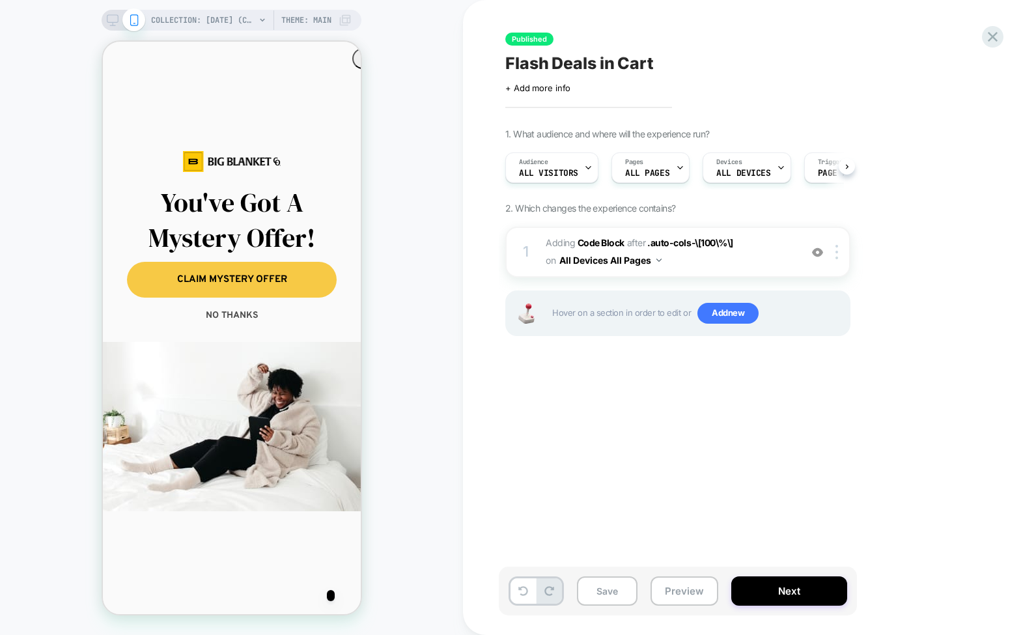
scroll to position [0, 1]
click at [613, 591] on button "Save" at bounding box center [607, 590] width 61 height 29
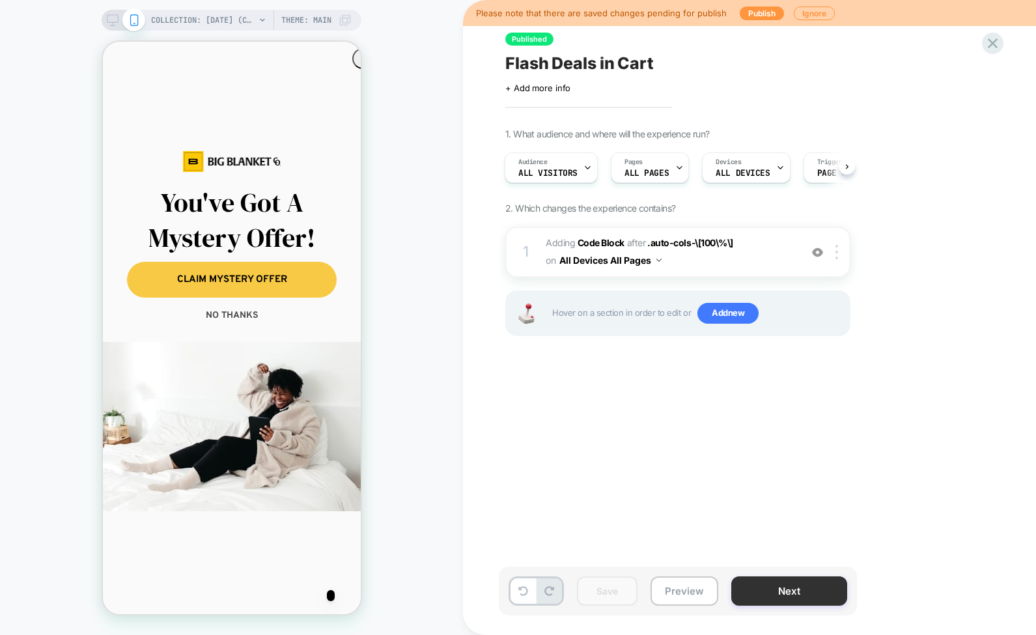
click at [766, 595] on button "Next" at bounding box center [789, 590] width 116 height 29
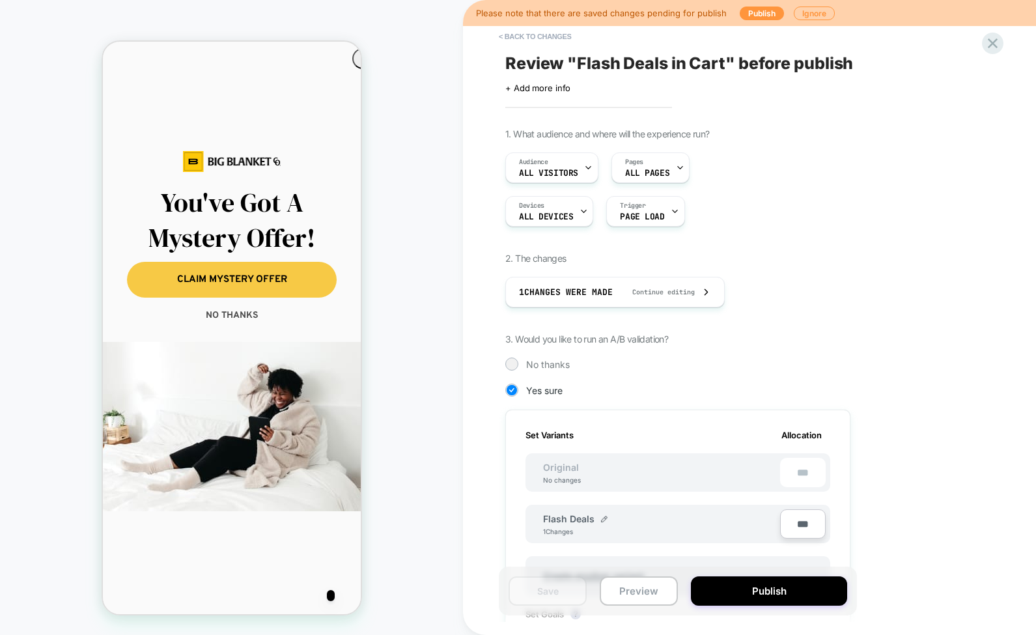
scroll to position [0, 1]
click at [742, 588] on button "Publish" at bounding box center [769, 590] width 156 height 29
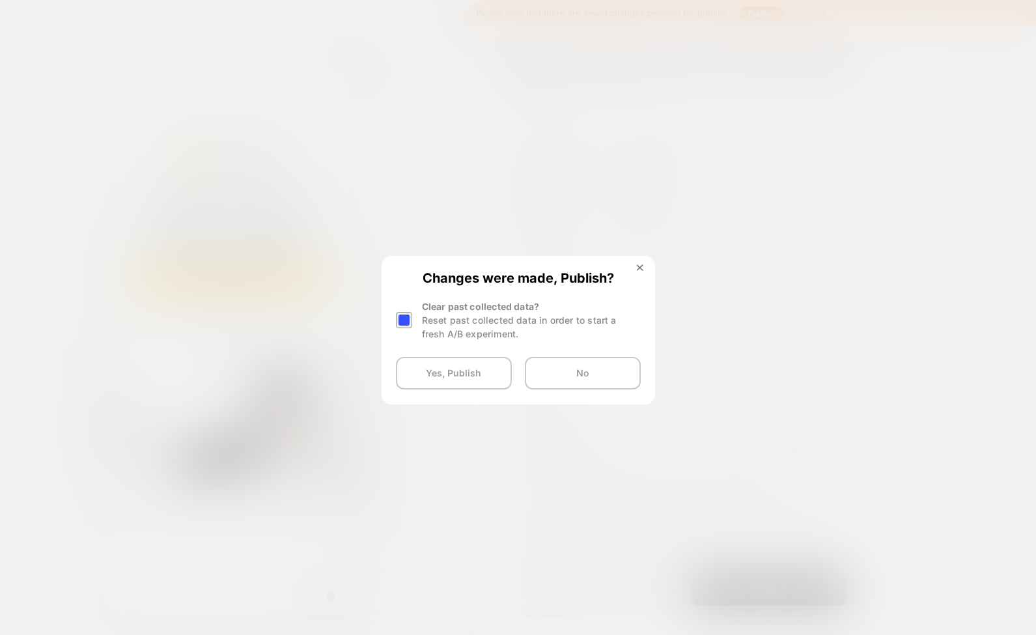
click at [406, 320] on div at bounding box center [404, 320] width 16 height 16
click at [443, 373] on button "Yes, Publish" at bounding box center [454, 373] width 116 height 33
